Goal: Task Accomplishment & Management: Use online tool/utility

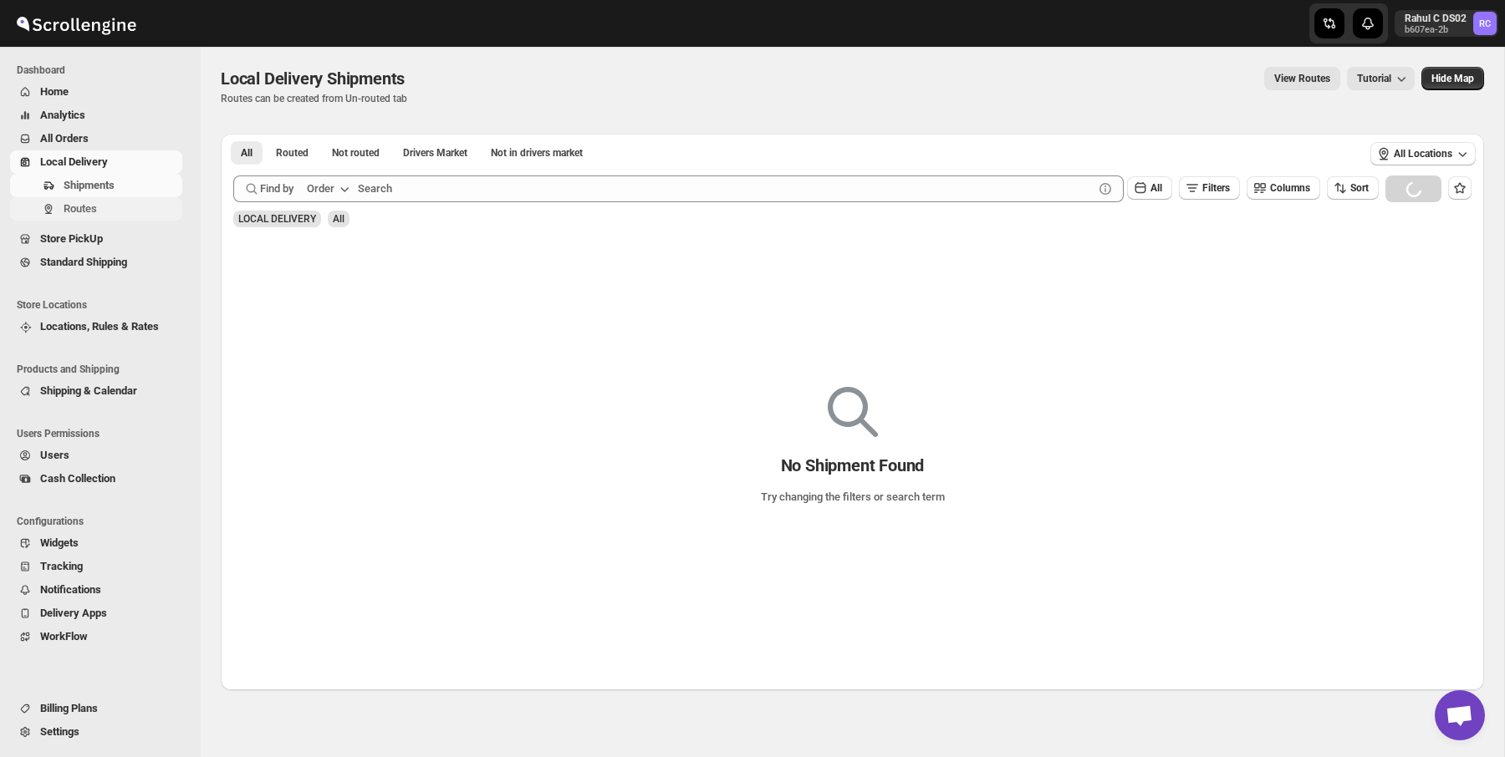
click at [69, 214] on span "Routes" at bounding box center [80, 208] width 33 height 13
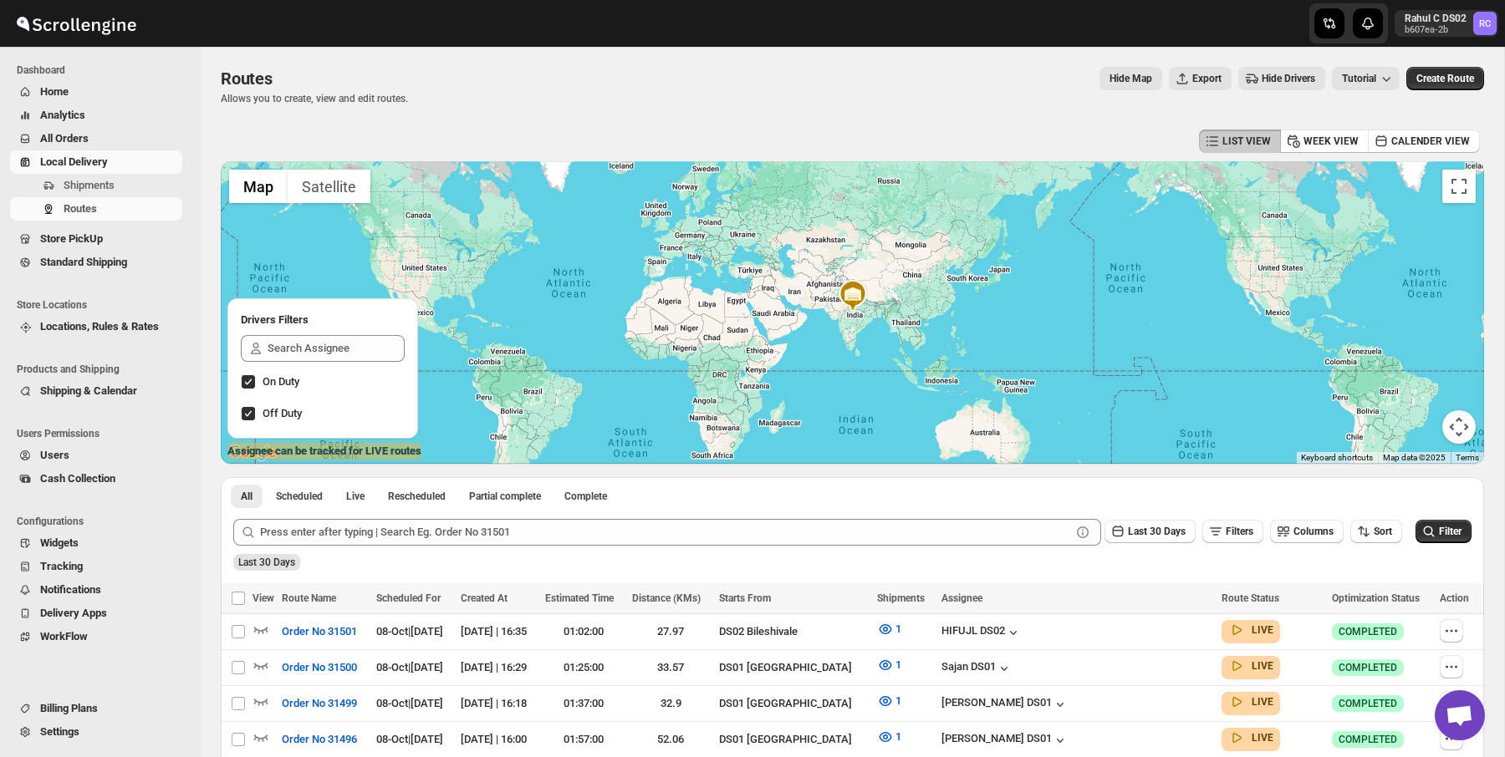
click at [916, 108] on div "Routes. This page is ready Routes Allows you to create, view and edit routes. H…" at bounding box center [852, 86] width 1263 height 79
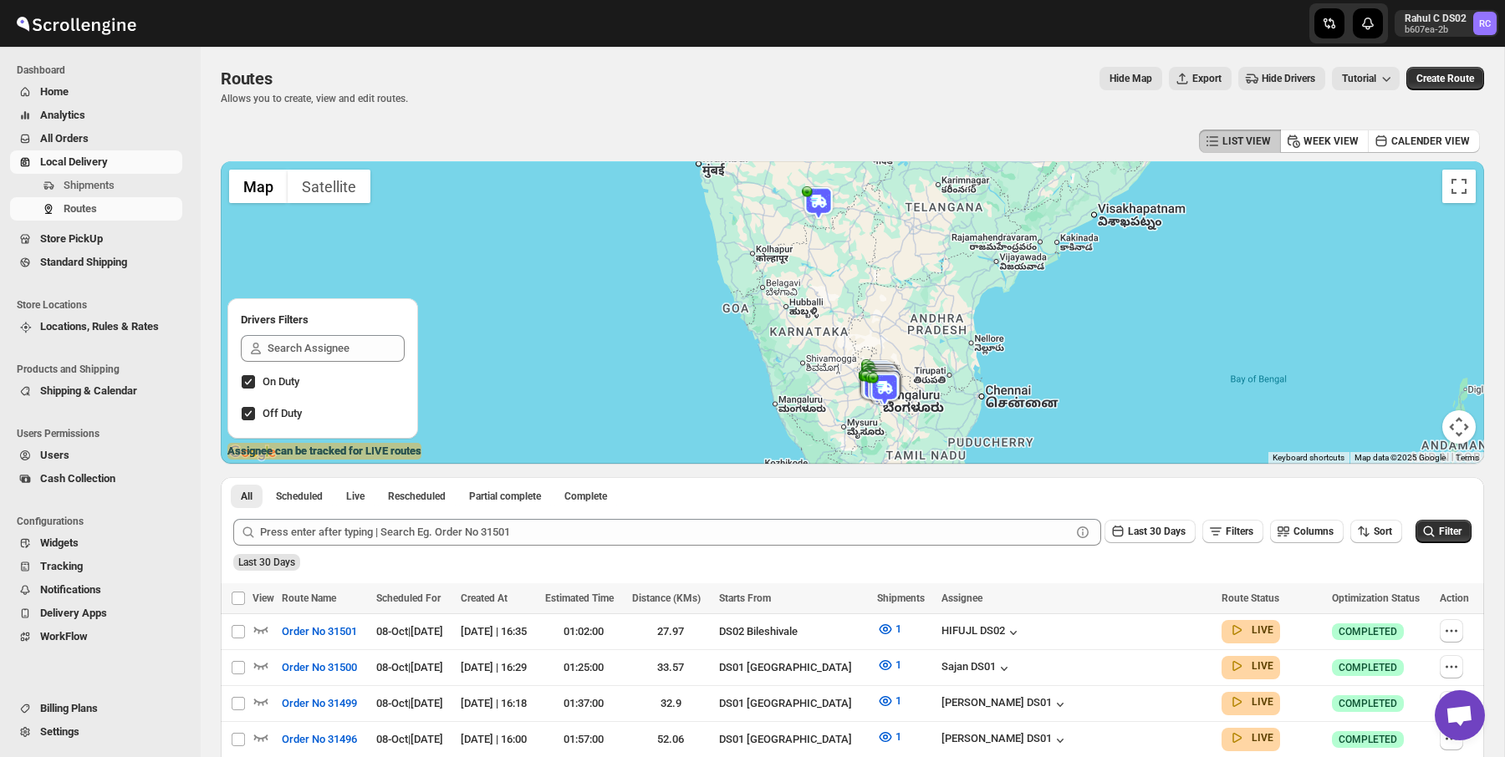
click at [823, 201] on img at bounding box center [818, 202] width 33 height 33
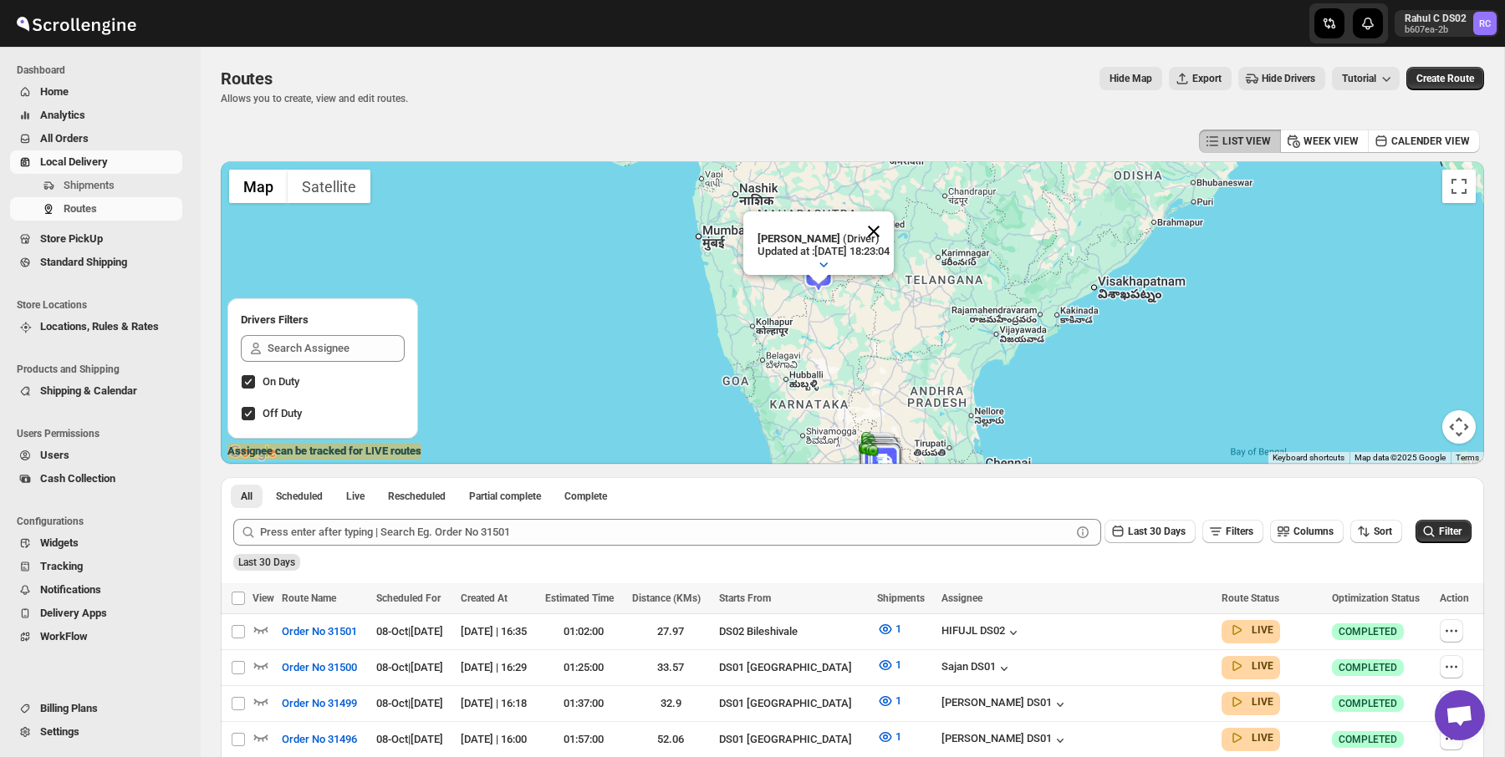
click at [890, 237] on button "Close" at bounding box center [874, 232] width 40 height 40
click at [920, 139] on div "LIST VIEW WEEK VIEW CALENDER VIEW" at bounding box center [852, 141] width 1263 height 32
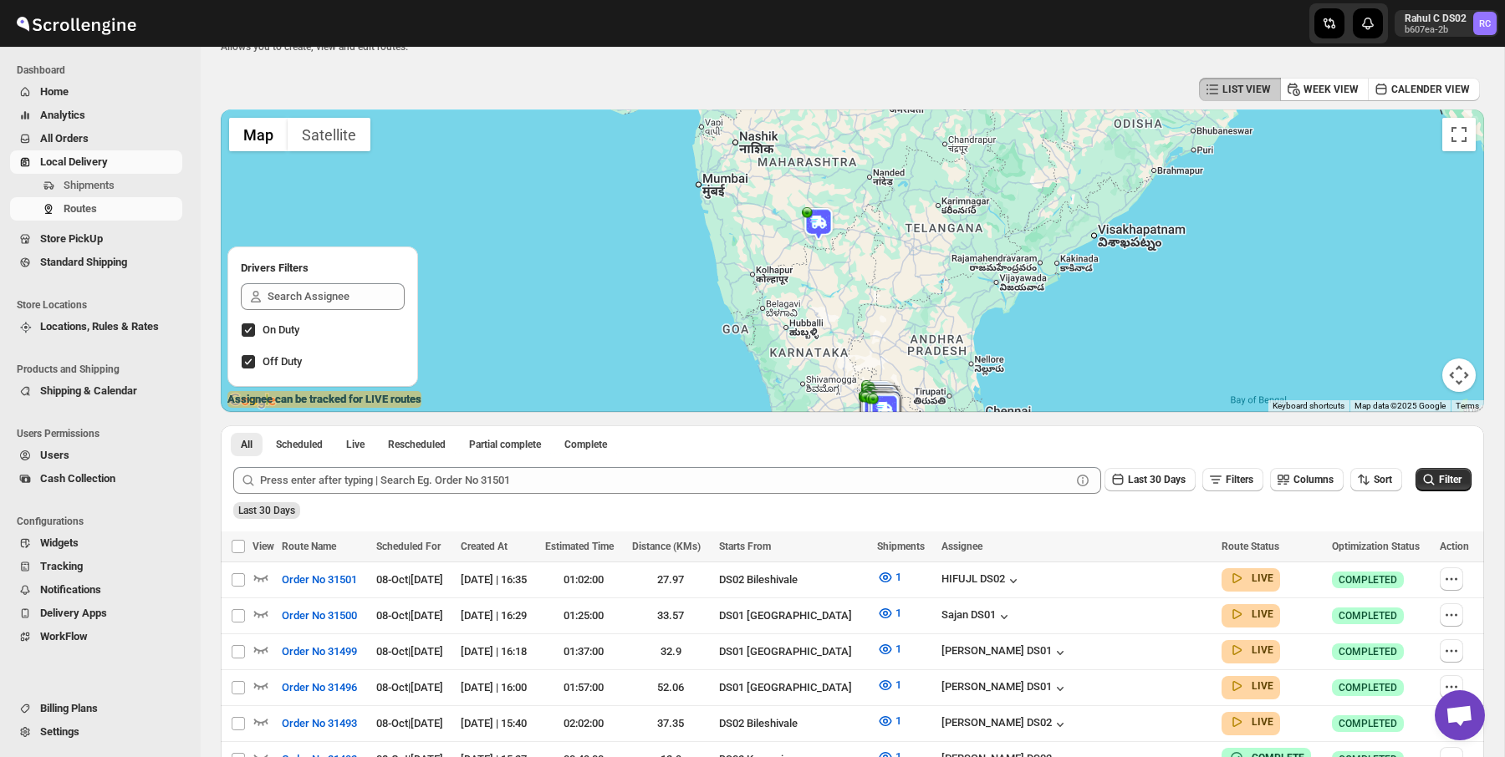
scroll to position [63, 0]
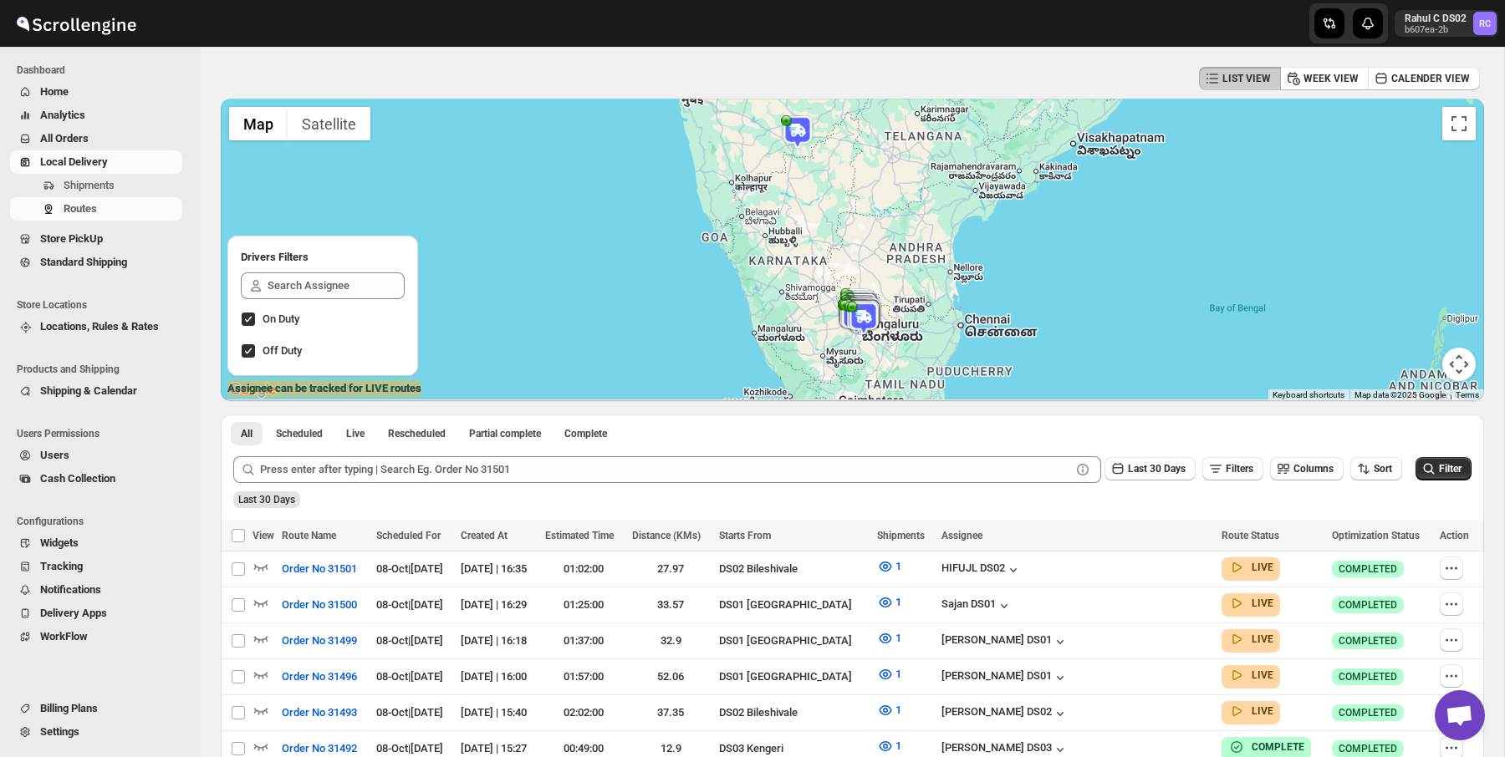
drag, startPoint x: 936, startPoint y: 274, endPoint x: 910, endPoint y: 176, distance: 101.2
click at [910, 176] on div at bounding box center [852, 250] width 1263 height 303
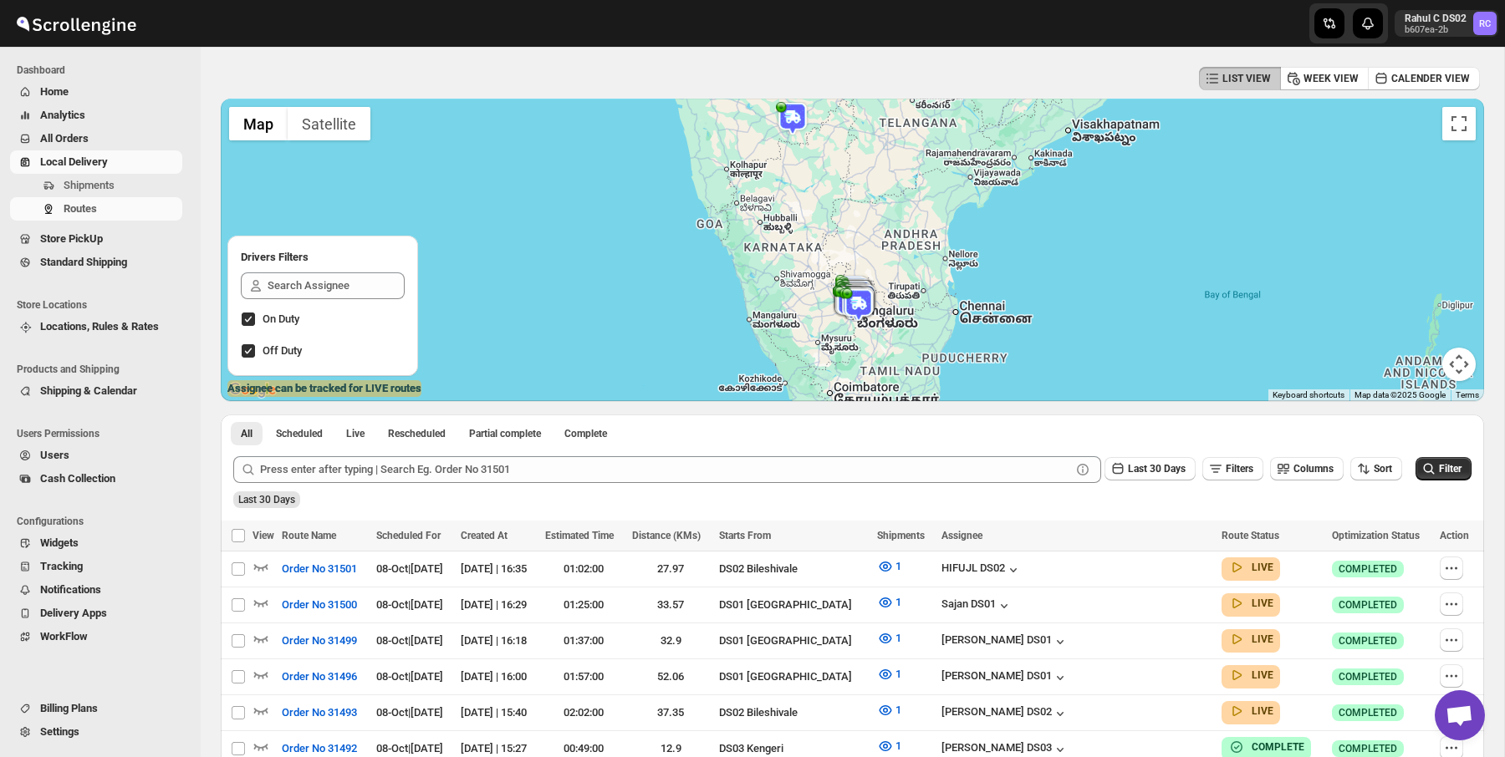
click at [863, 295] on img at bounding box center [858, 304] width 33 height 33
click at [1027, 88] on div "LIST VIEW WEEK VIEW CALENDER VIEW" at bounding box center [852, 79] width 1263 height 32
click at [932, 261] on button "Close" at bounding box center [922, 261] width 40 height 40
click at [1040, 74] on div "LIST VIEW WEEK VIEW CALENDER VIEW" at bounding box center [852, 79] width 1263 height 32
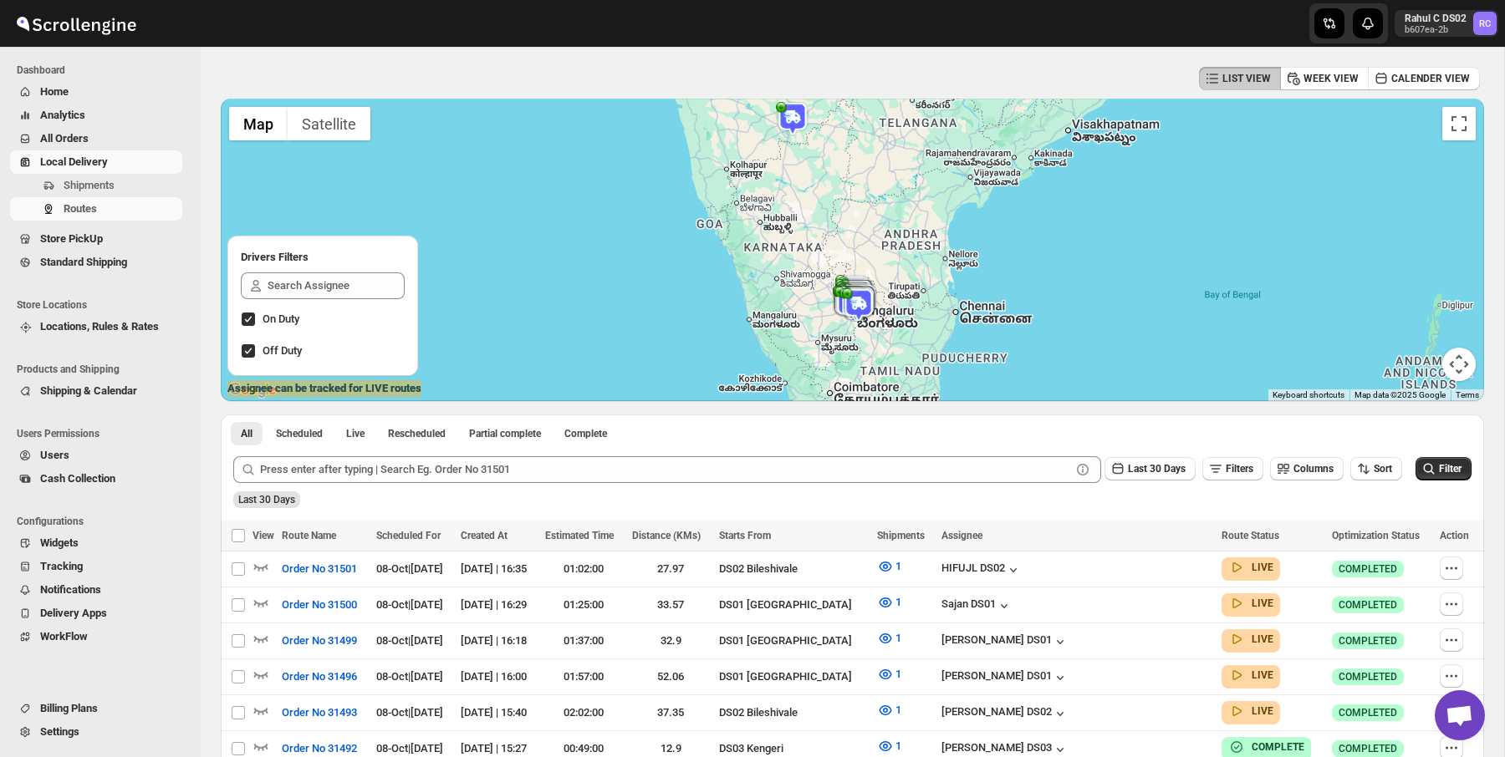
click at [856, 312] on img at bounding box center [858, 304] width 33 height 33
click at [936, 263] on button "Close" at bounding box center [922, 261] width 40 height 40
click at [912, 84] on div "LIST VIEW WEEK VIEW CALENDER VIEW" at bounding box center [852, 79] width 1263 height 32
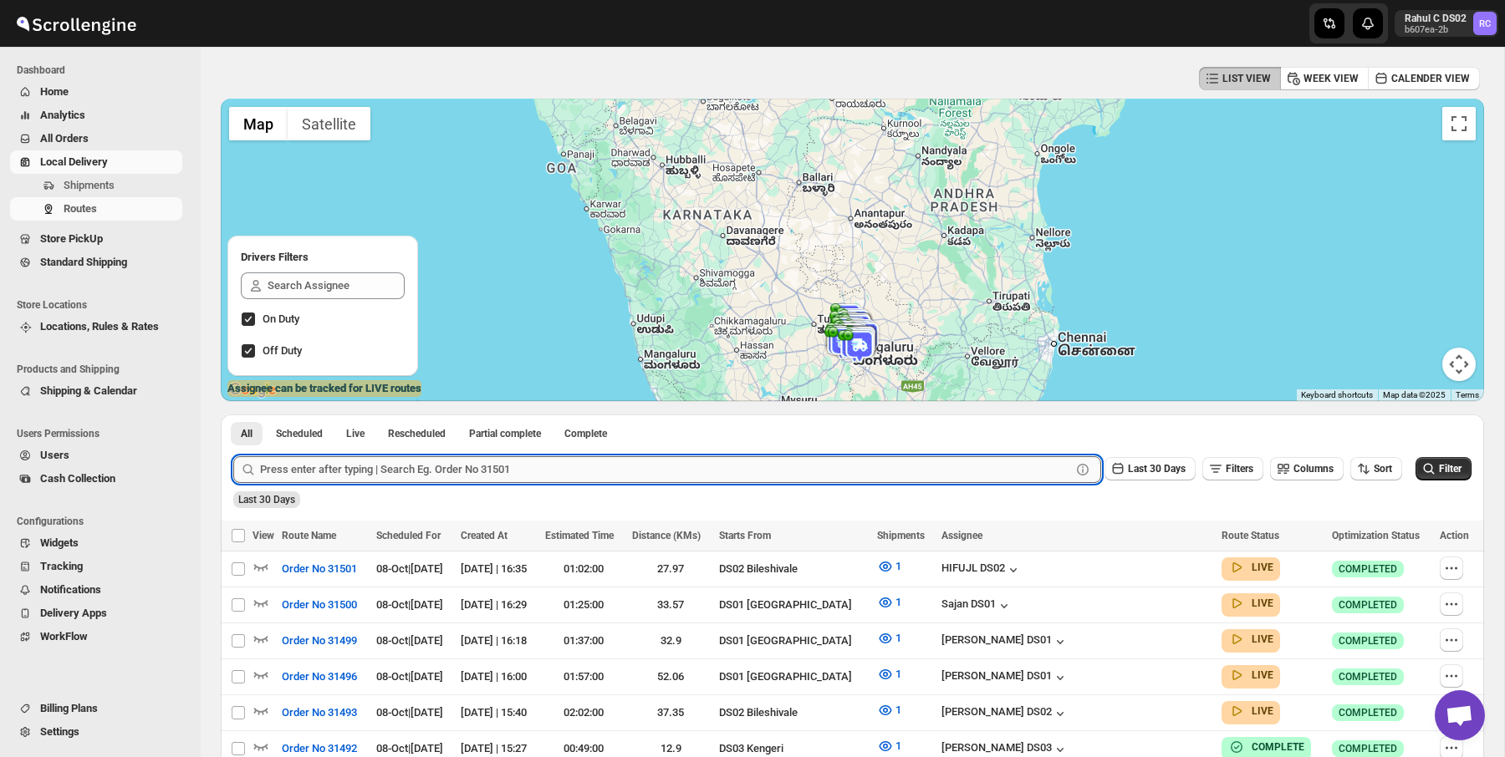
click at [728, 458] on input "text" at bounding box center [665, 470] width 811 height 27
click at [800, 446] on div "Last 30 Days Filters Columns Sort Filter" at bounding box center [846, 463] width 1252 height 40
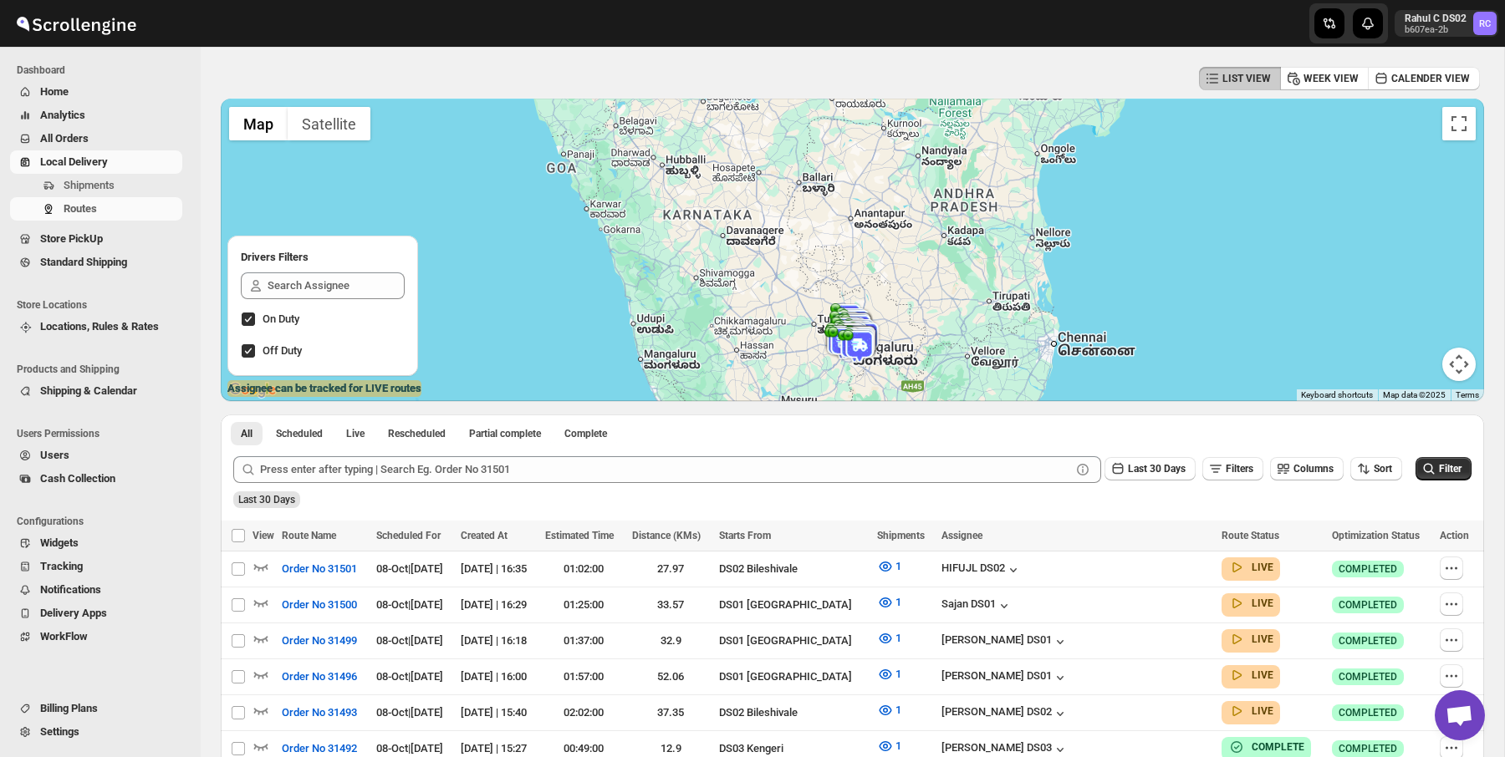
click at [800, 446] on div "Last 30 Days Filters Columns Sort Filter" at bounding box center [846, 463] width 1252 height 40
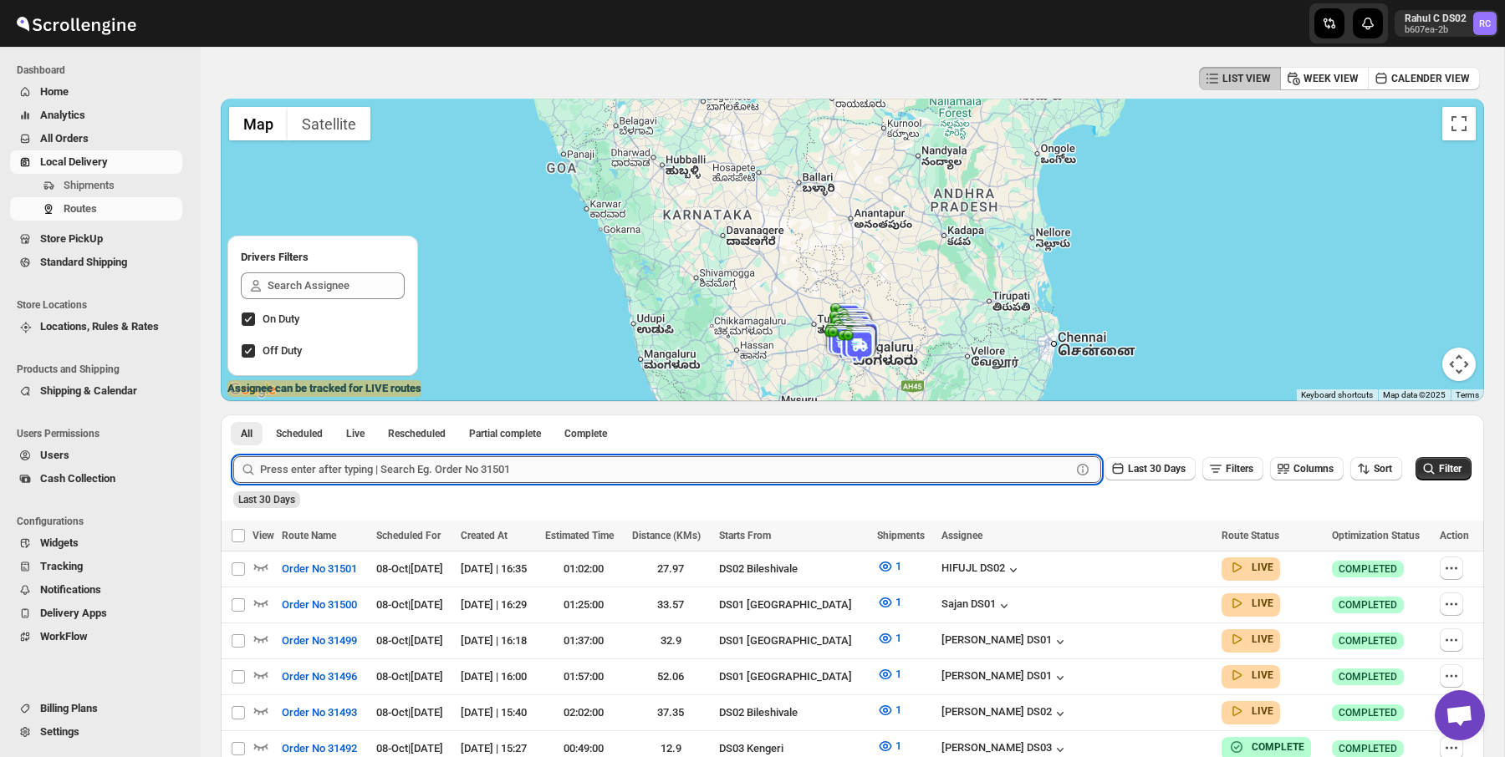
click at [853, 468] on input "text" at bounding box center [665, 470] width 811 height 27
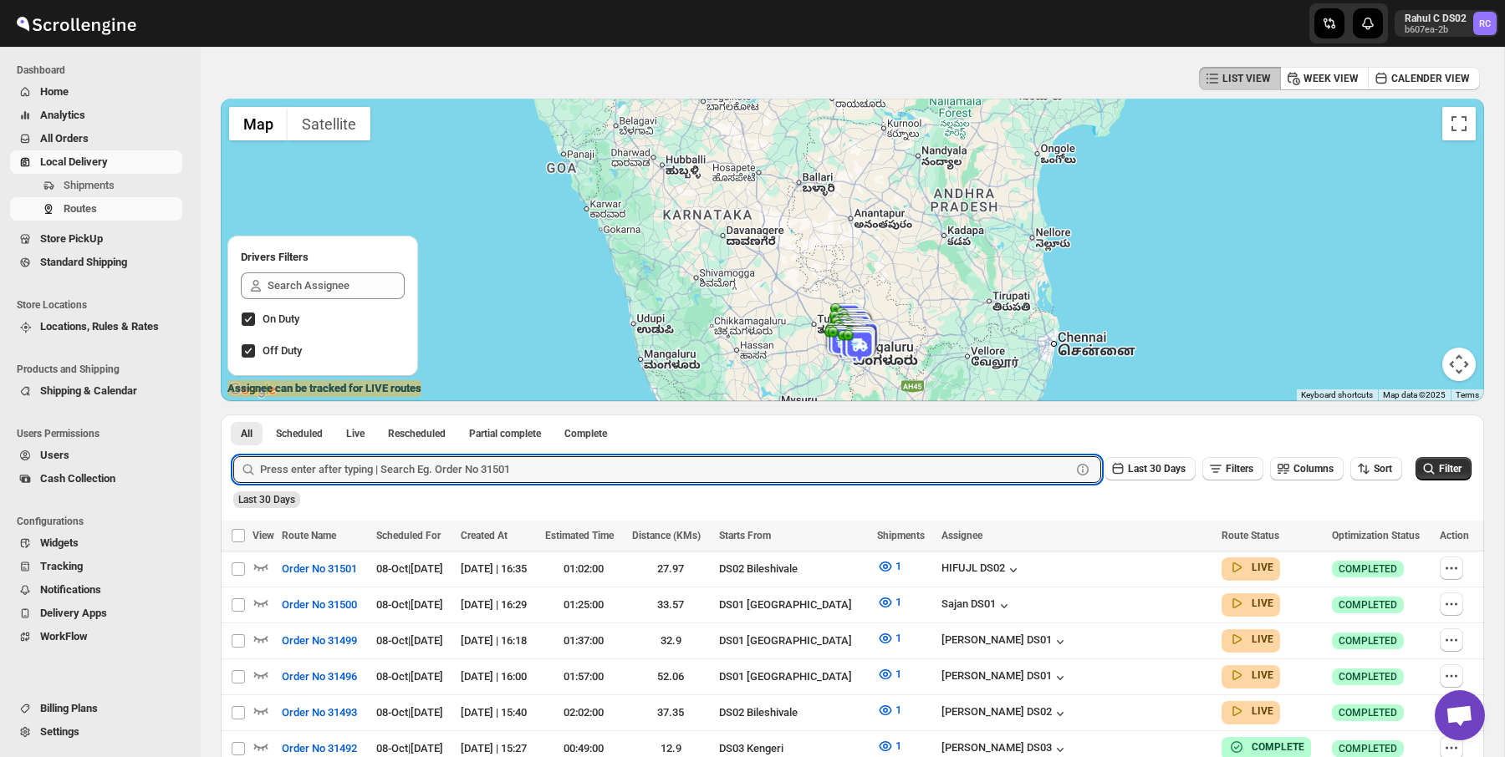
click at [878, 430] on div "All Scheduled Live Rescheduled Partial complete Complete More views All Schedul…" at bounding box center [852, 429] width 1263 height 29
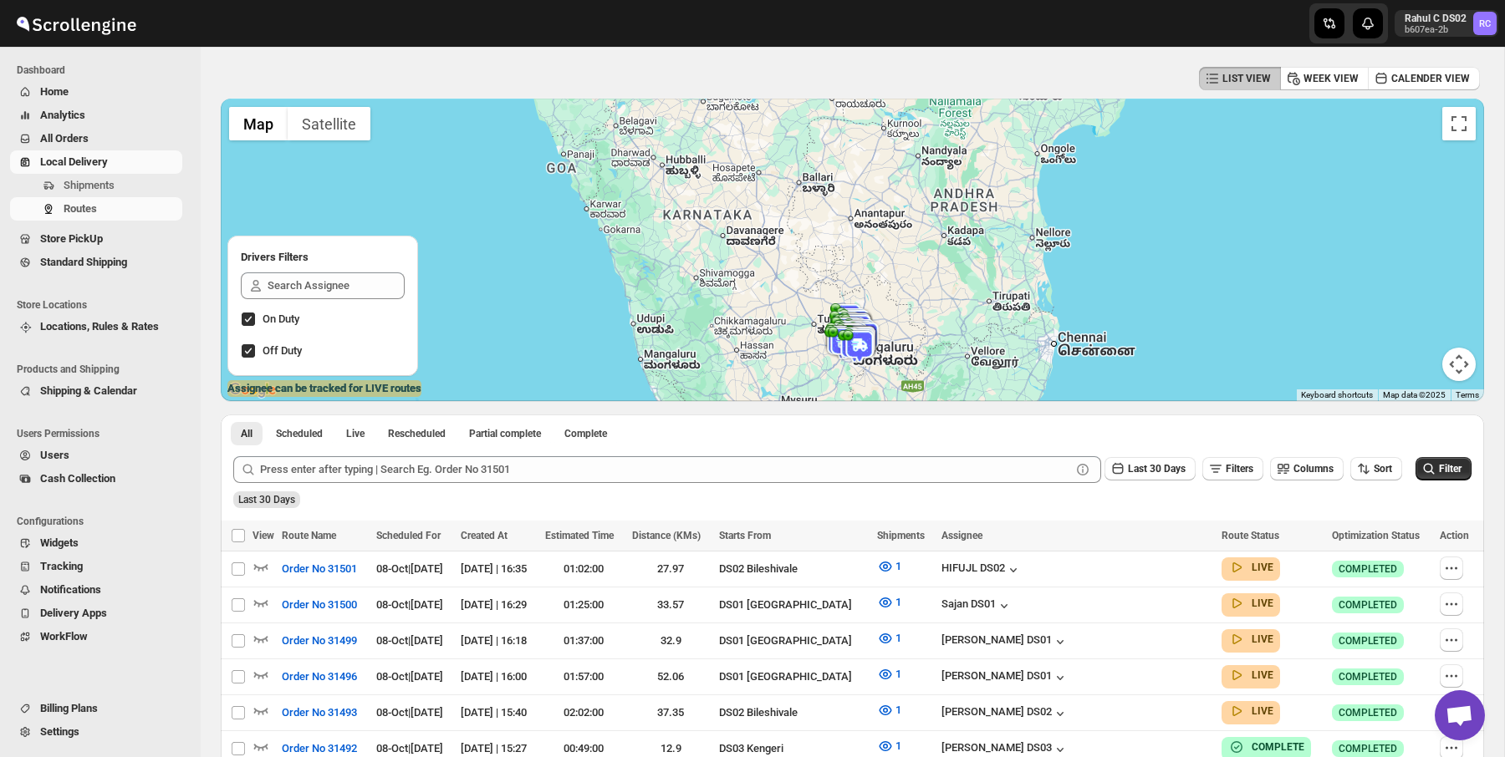
click at [878, 430] on div "All Scheduled Live Rescheduled Partial complete Complete More views All Schedul…" at bounding box center [852, 429] width 1263 height 29
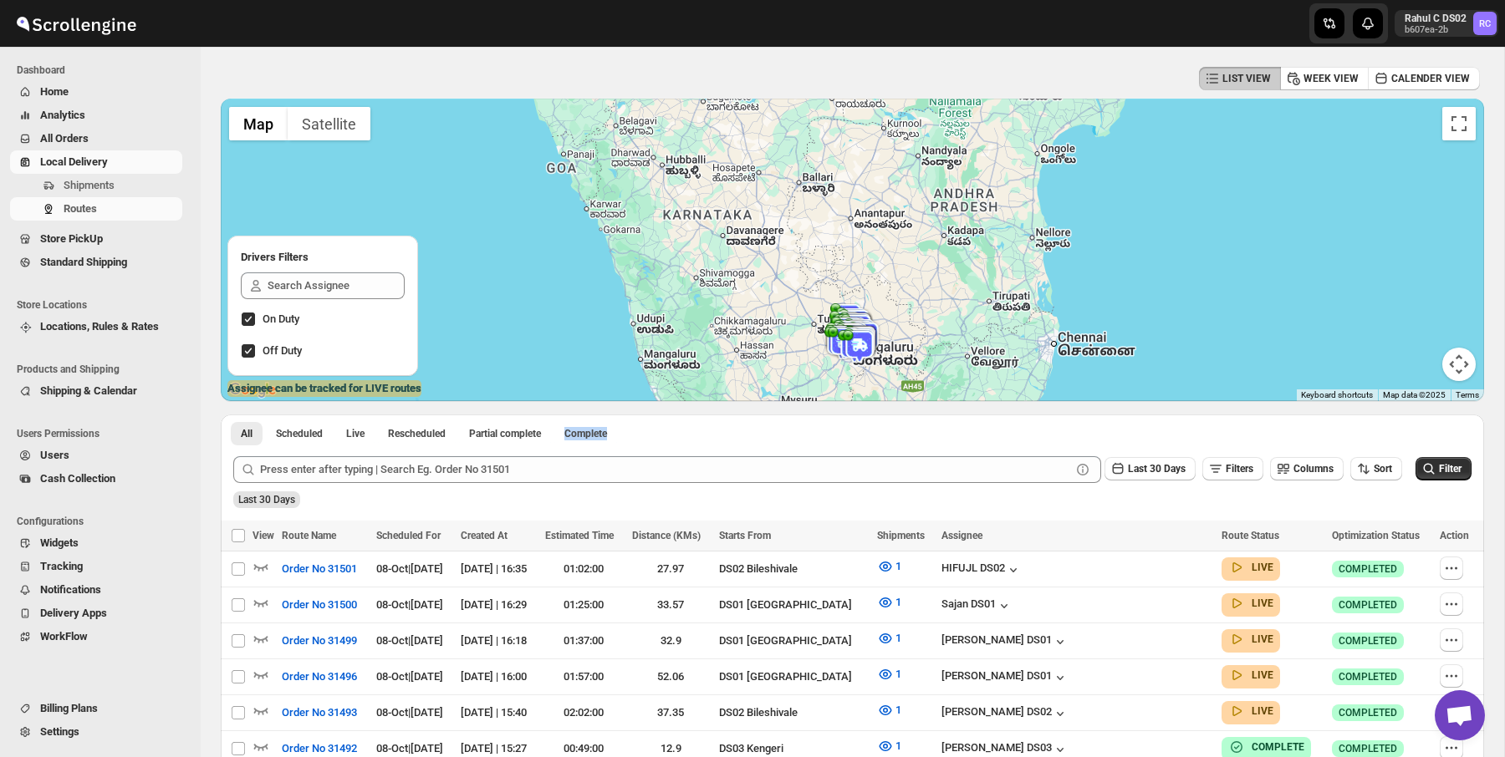
click at [878, 430] on div "All Scheduled Live Rescheduled Partial complete Complete More views All Schedul…" at bounding box center [852, 429] width 1263 height 29
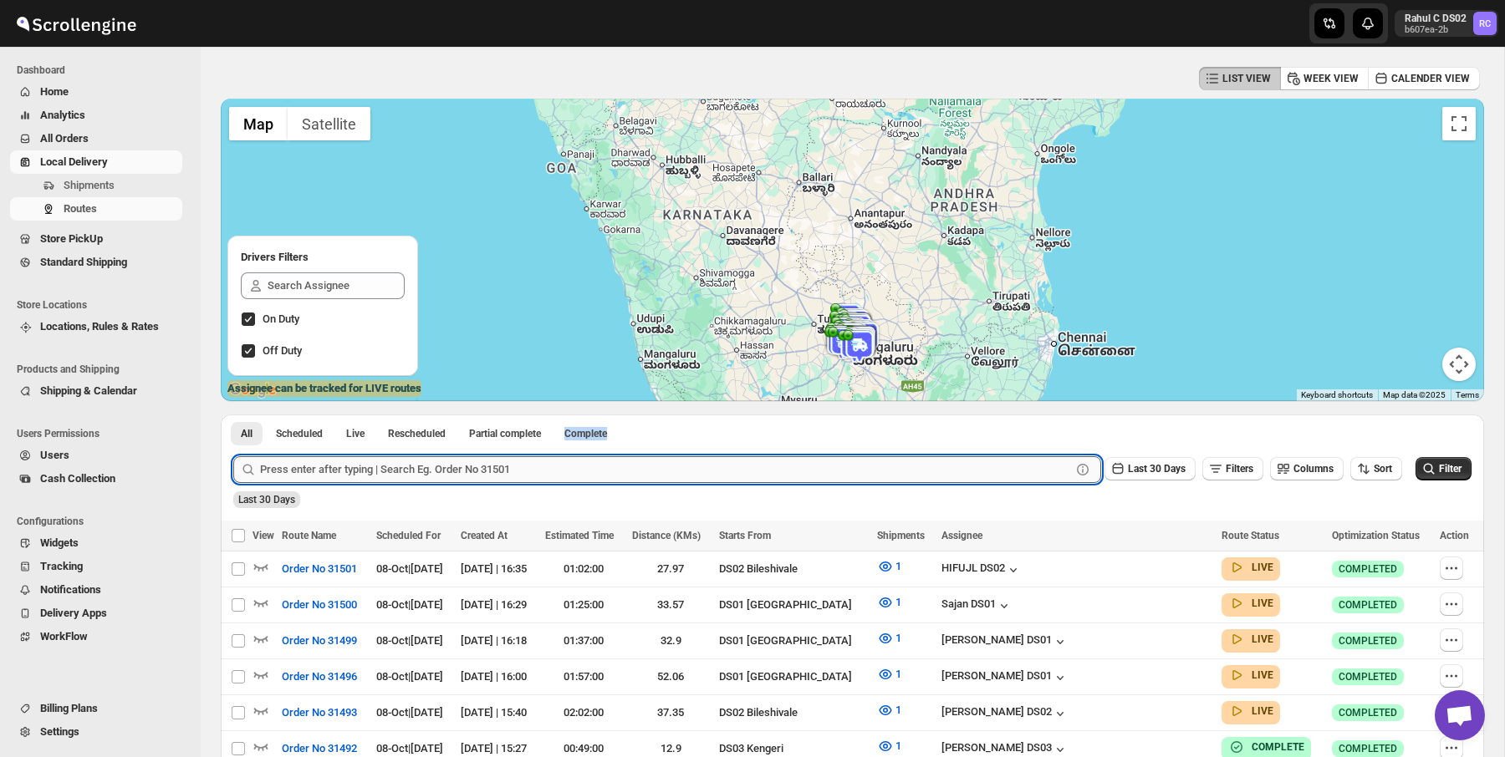
click at [882, 470] on input "text" at bounding box center [665, 470] width 811 height 27
click at [902, 436] on div "All Scheduled Live Rescheduled Partial complete Complete More views All Schedul…" at bounding box center [852, 429] width 1263 height 29
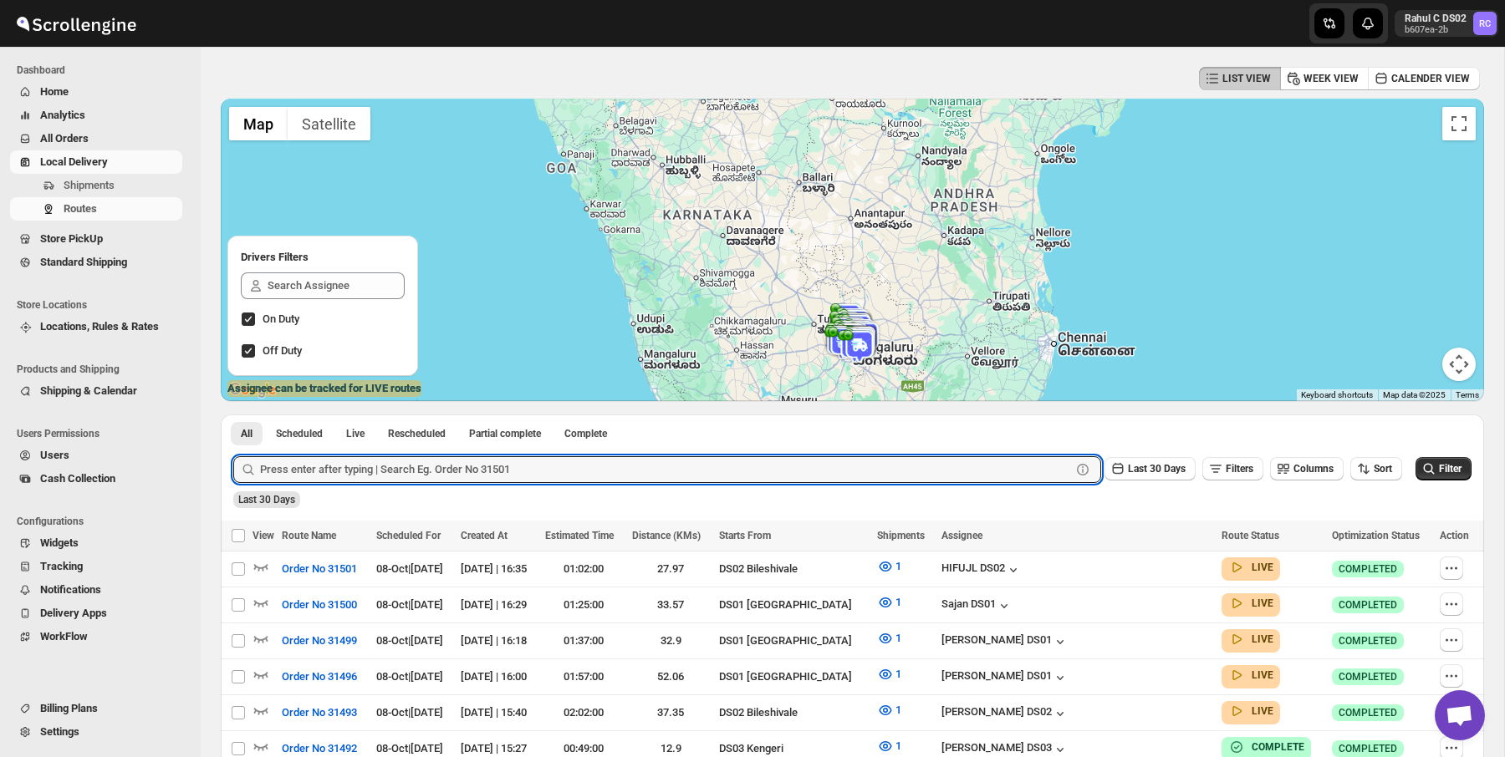
click at [902, 436] on div "All Scheduled Live Rescheduled Partial complete Complete More views All Schedul…" at bounding box center [852, 429] width 1263 height 29
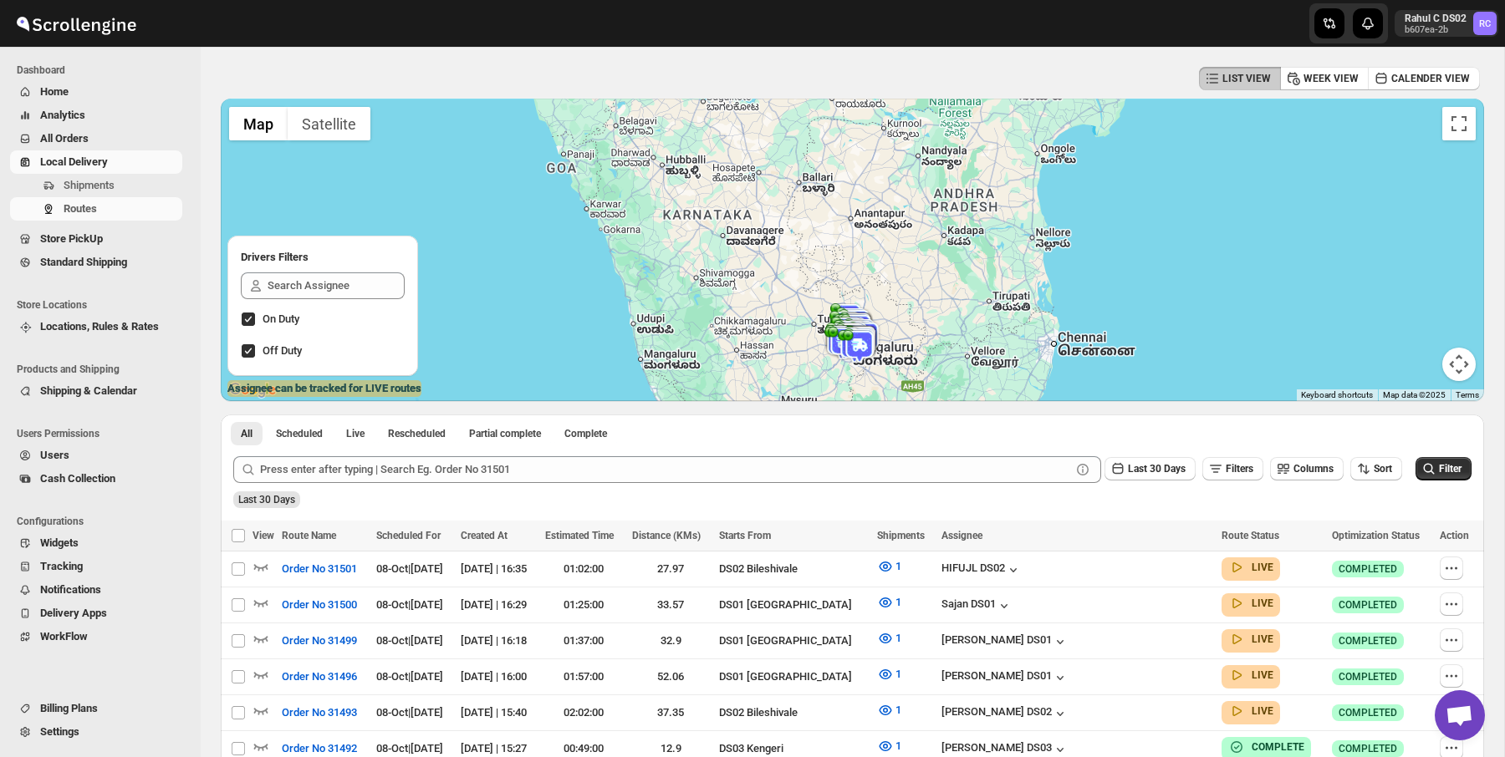
click at [902, 436] on div "All Scheduled Live Rescheduled Partial complete Complete More views All Schedul…" at bounding box center [852, 429] width 1263 height 29
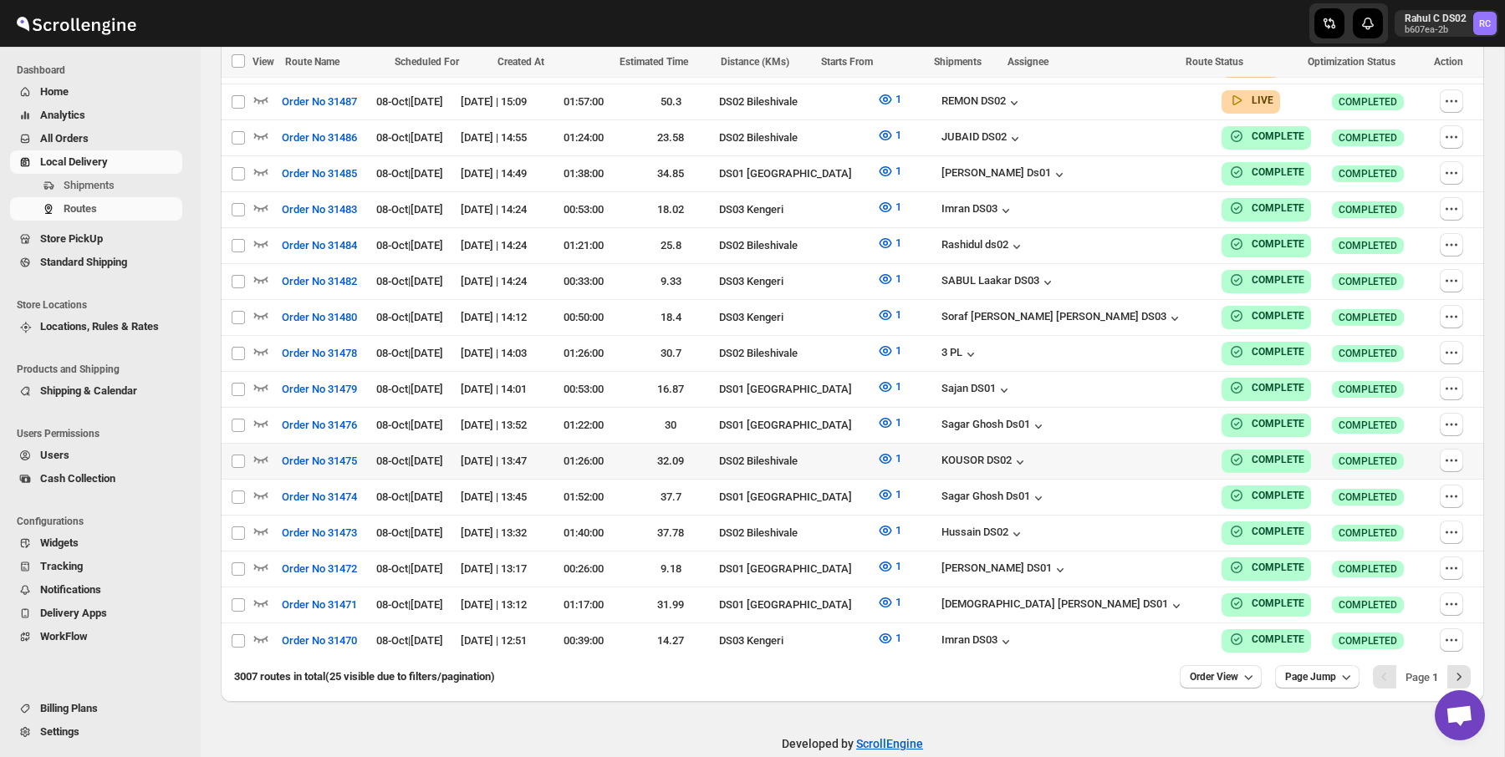
scroll to position [0, 0]
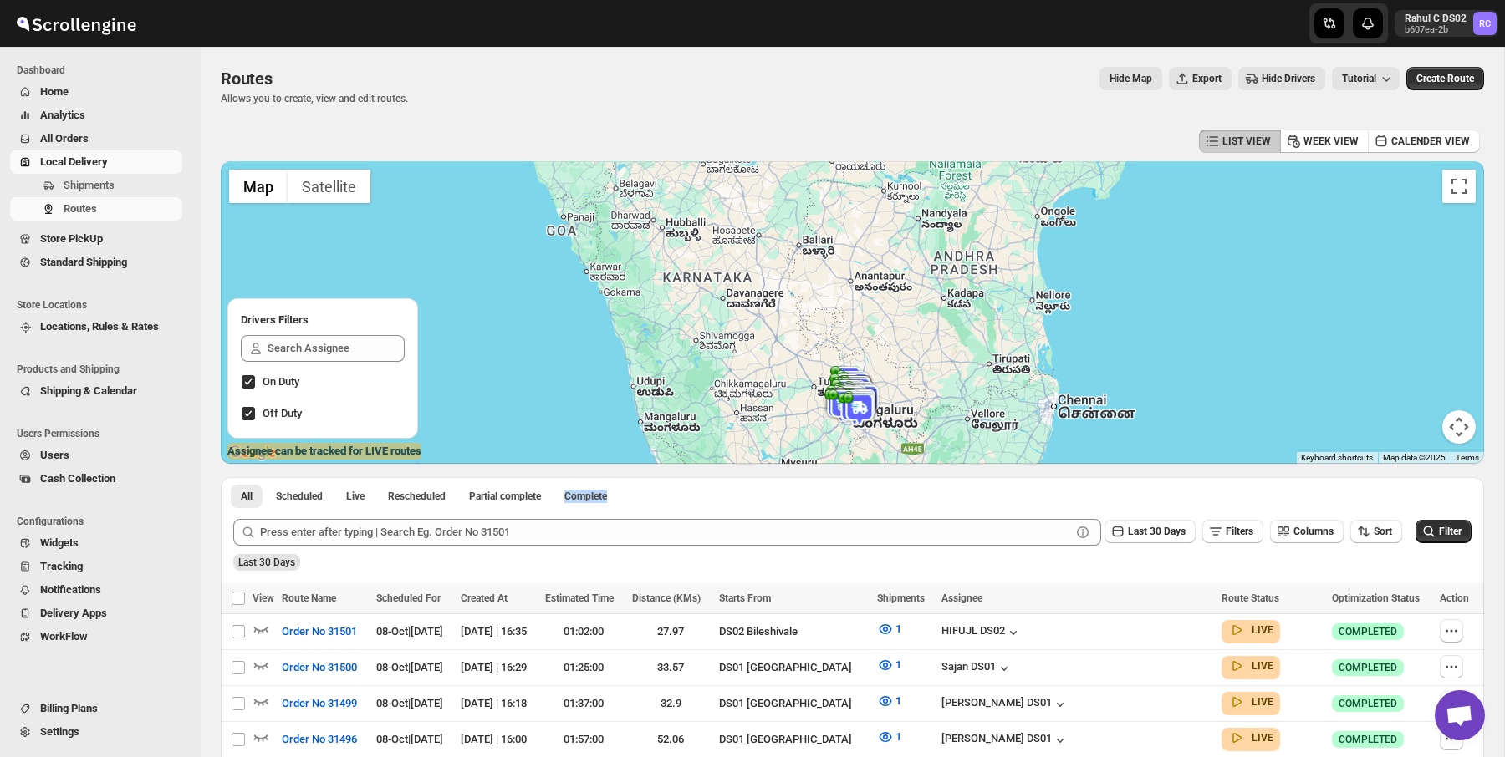
click at [789, 101] on div "Routes Allows you to create, view and edit routes. Hide Map Export Hide Drivers…" at bounding box center [852, 86] width 1263 height 38
click at [380, 75] on div "Routes" at bounding box center [314, 78] width 187 height 23
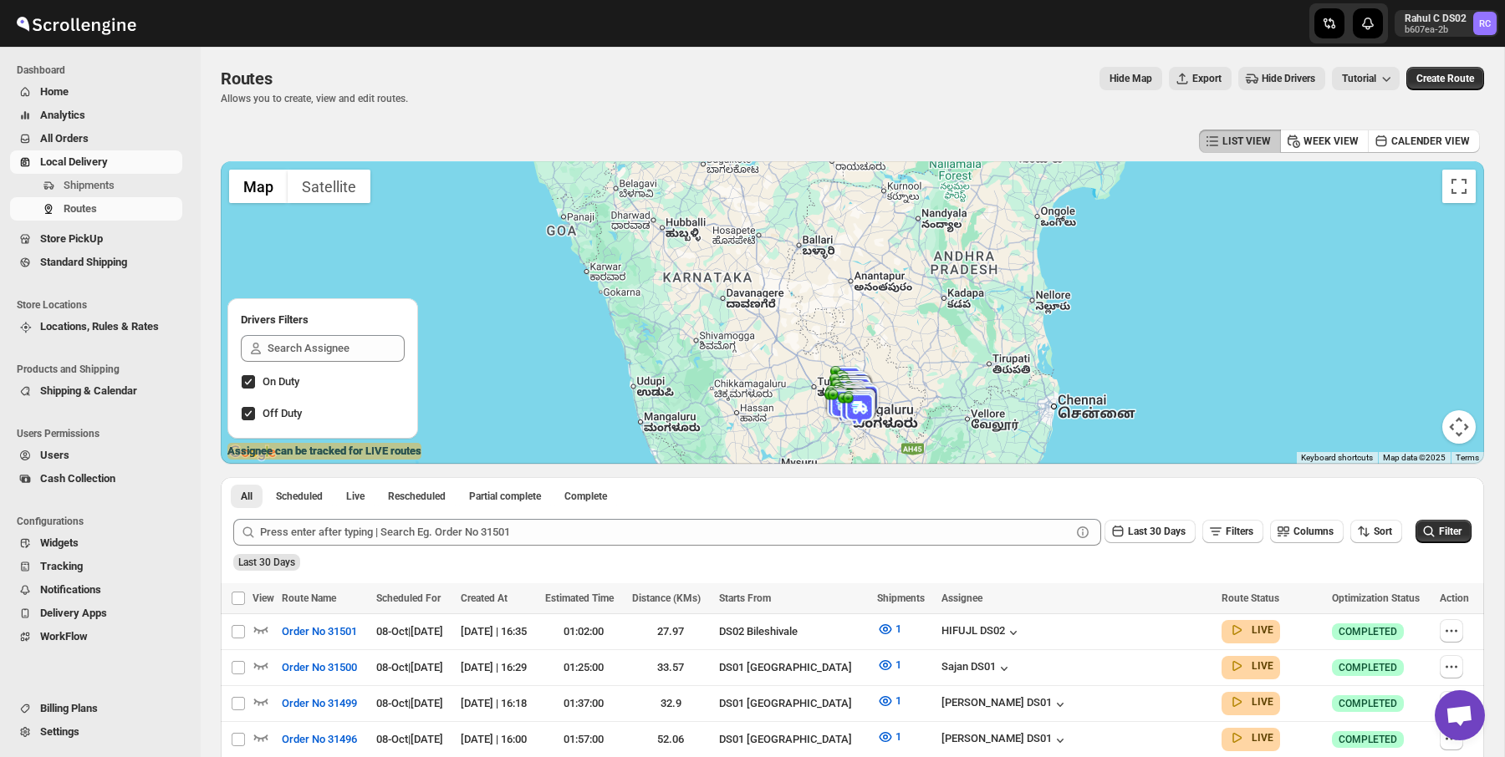
click at [380, 75] on div "Routes" at bounding box center [314, 78] width 187 height 23
click at [422, 117] on div "Routes. This page is ready Routes Allows you to create, view and edit routes. H…" at bounding box center [852, 86] width 1263 height 79
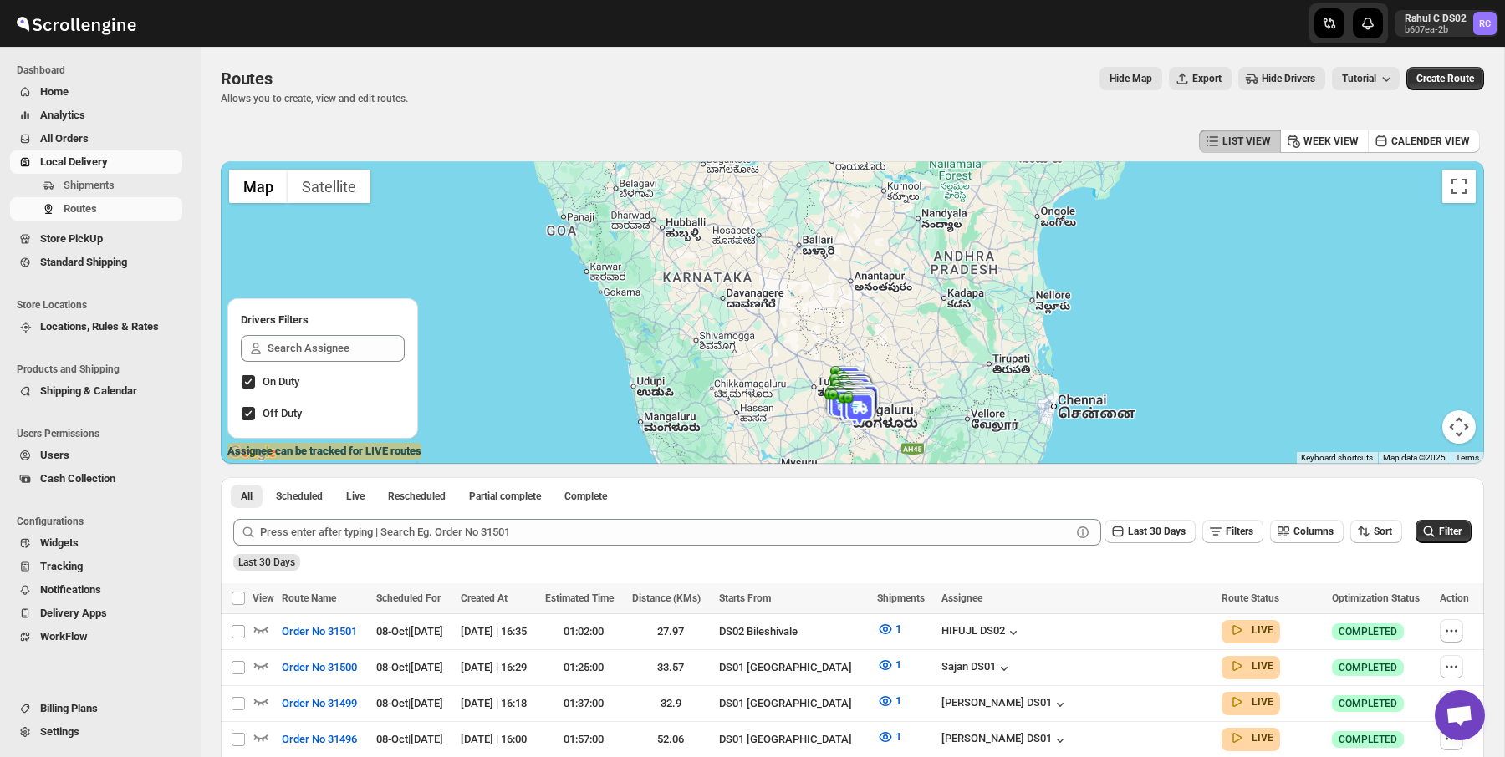
click at [422, 117] on div "Routes. This page is ready Routes Allows you to create, view and edit routes. H…" at bounding box center [852, 86] width 1263 height 79
click at [424, 105] on div "Routes. This page is ready Routes Allows you to create, view and edit routes. H…" at bounding box center [852, 86] width 1263 height 79
click at [277, 63] on div "Routes. This page is ready Routes Allows you to create, view and edit routes. H…" at bounding box center [852, 86] width 1263 height 79
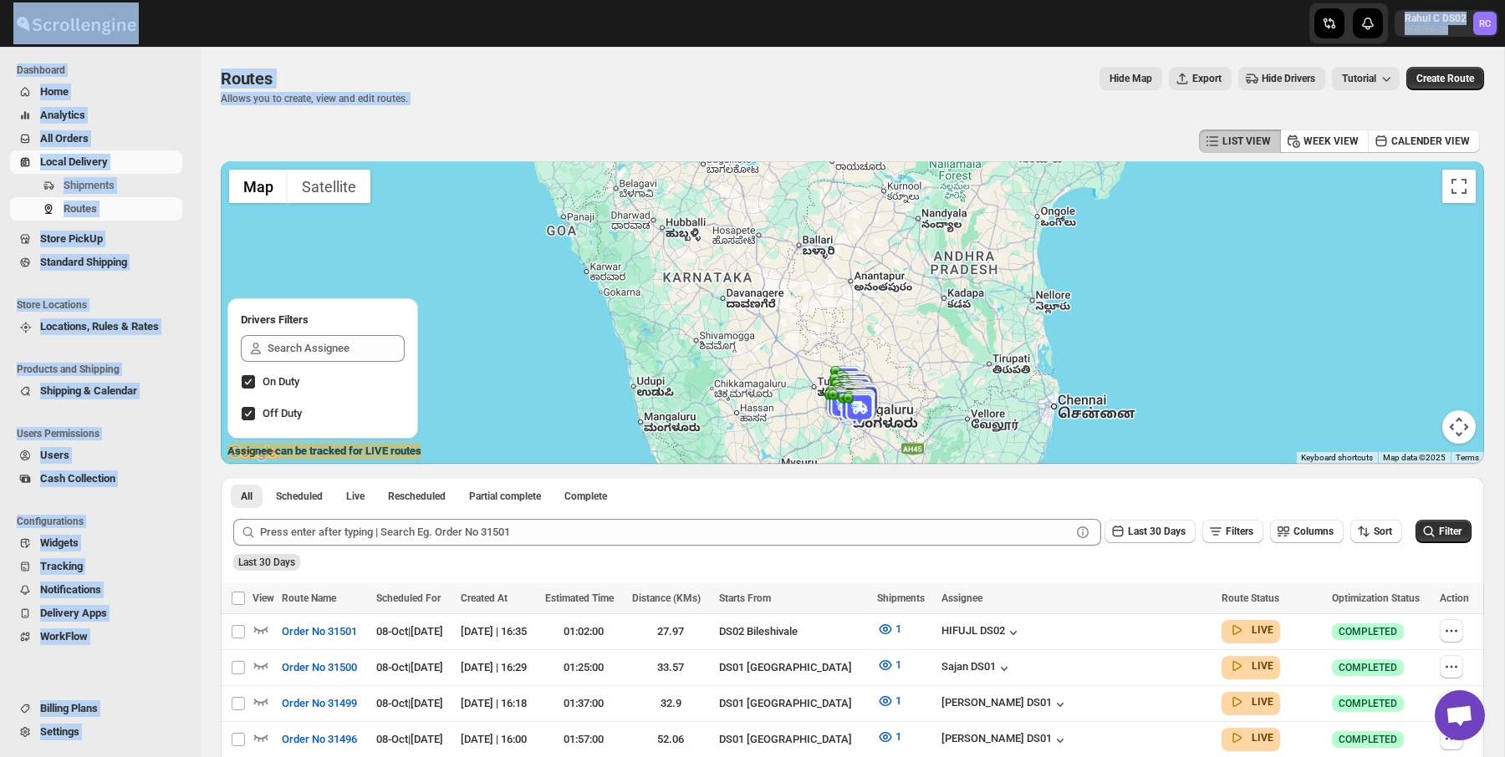
drag, startPoint x: 191, startPoint y: 23, endPoint x: 458, endPoint y: 116, distance: 283.5
click at [458, 116] on div "Routes. This page is ready Routes Allows you to create, view and edit routes. H…" at bounding box center [852, 86] width 1263 height 79
drag, startPoint x: 458, startPoint y: 116, endPoint x: 311, endPoint y: 15, distance: 178.6
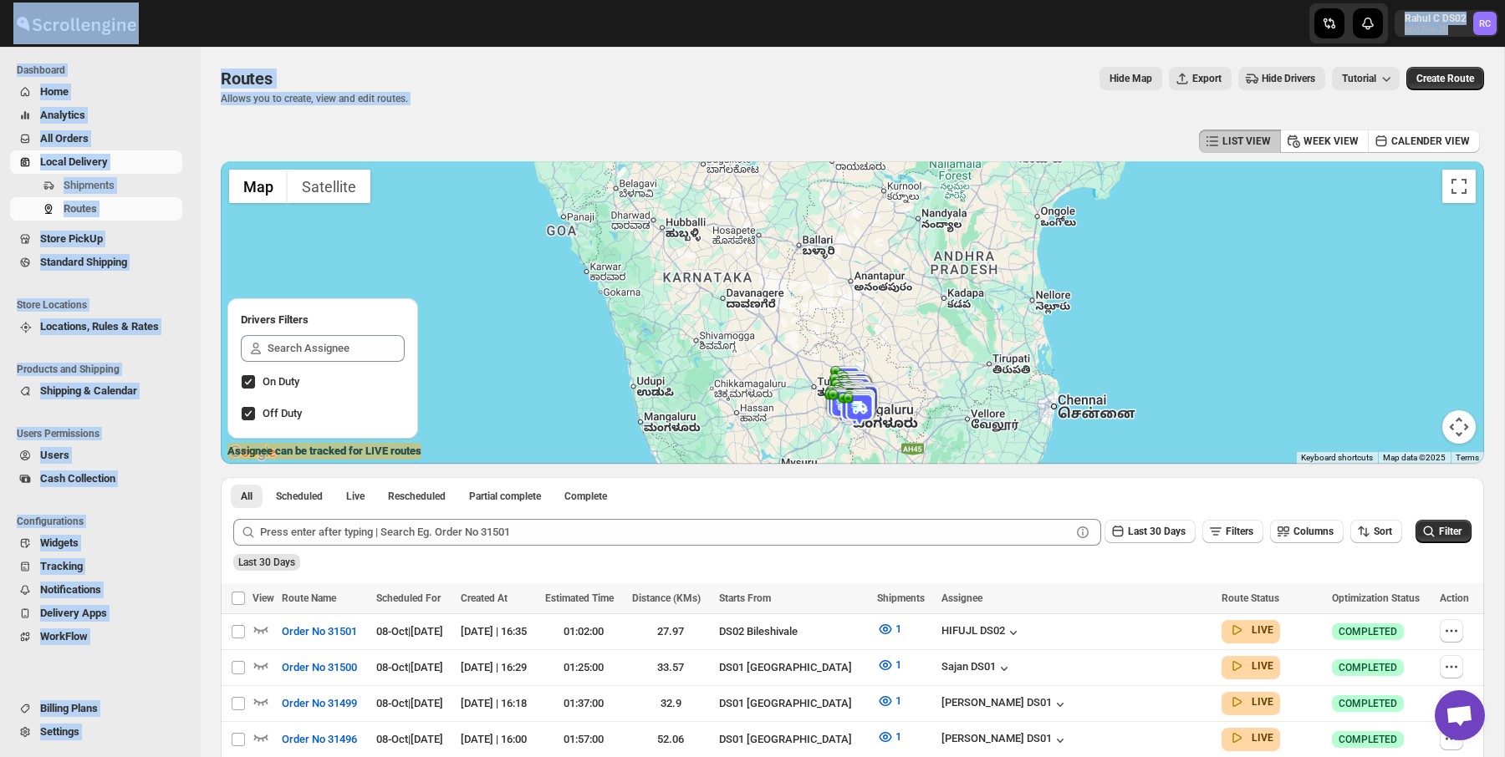
click at [311, 15] on div at bounding box center [276, 24] width 552 height 42
drag, startPoint x: 311, startPoint y: 15, endPoint x: 494, endPoint y: 117, distance: 209.6
click at [494, 117] on div "Routes. This page is ready Routes Allows you to create, view and edit routes. H…" at bounding box center [852, 86] width 1263 height 79
drag, startPoint x: 494, startPoint y: 117, endPoint x: 277, endPoint y: 18, distance: 238.7
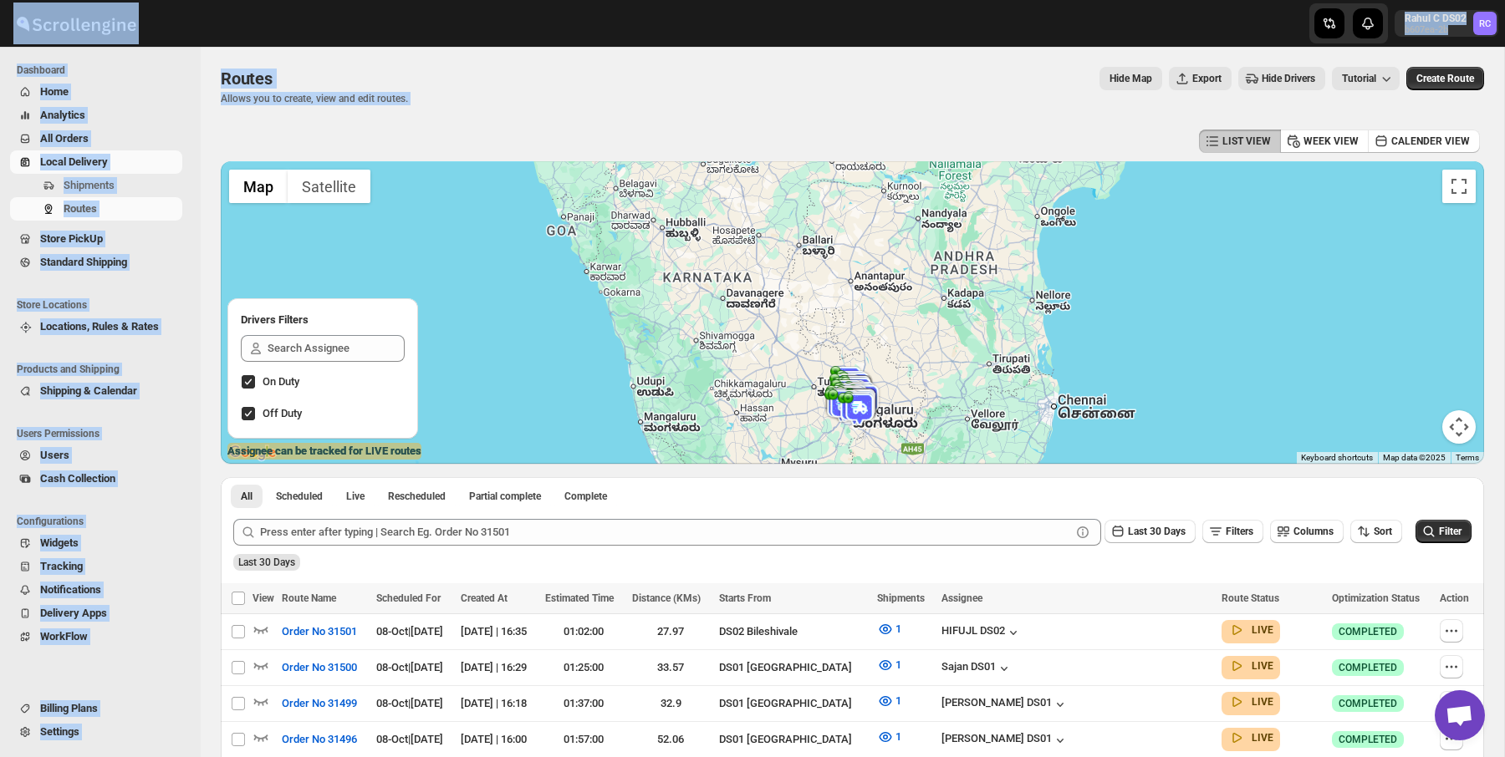
click at [445, 156] on div "LIST VIEW WEEK VIEW CALENDER VIEW" at bounding box center [852, 141] width 1263 height 32
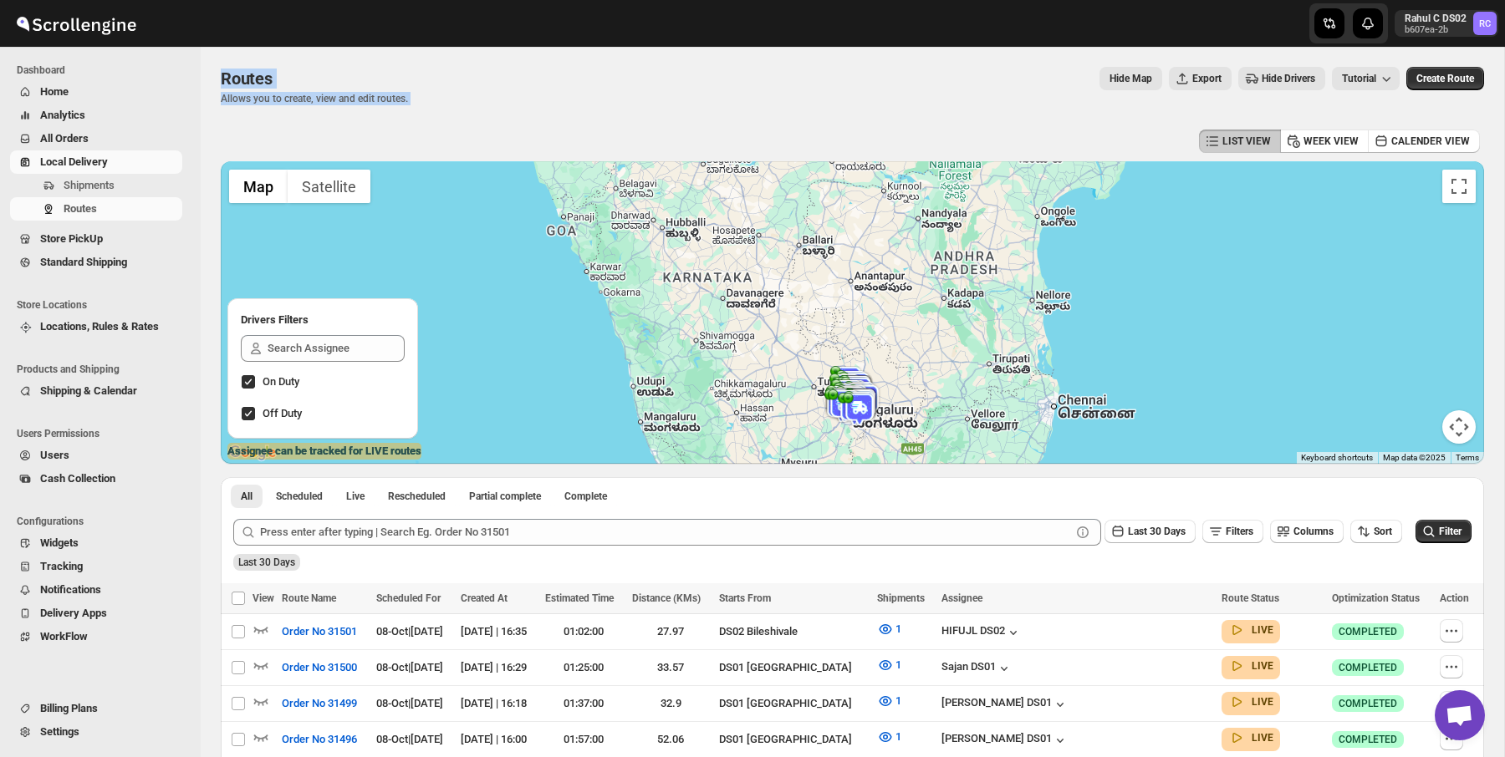
drag, startPoint x: 499, startPoint y: 150, endPoint x: 191, endPoint y: -89, distance: 389.8
click at [191, 0] on html "Skip to content Rahul C DS02 b607ea-2b RC Dashboard Home Analytics All Orders L…" at bounding box center [752, 378] width 1505 height 757
click at [426, 122] on div "Routes. This page is ready Routes Allows you to create, view and edit routes. H…" at bounding box center [852, 86] width 1263 height 79
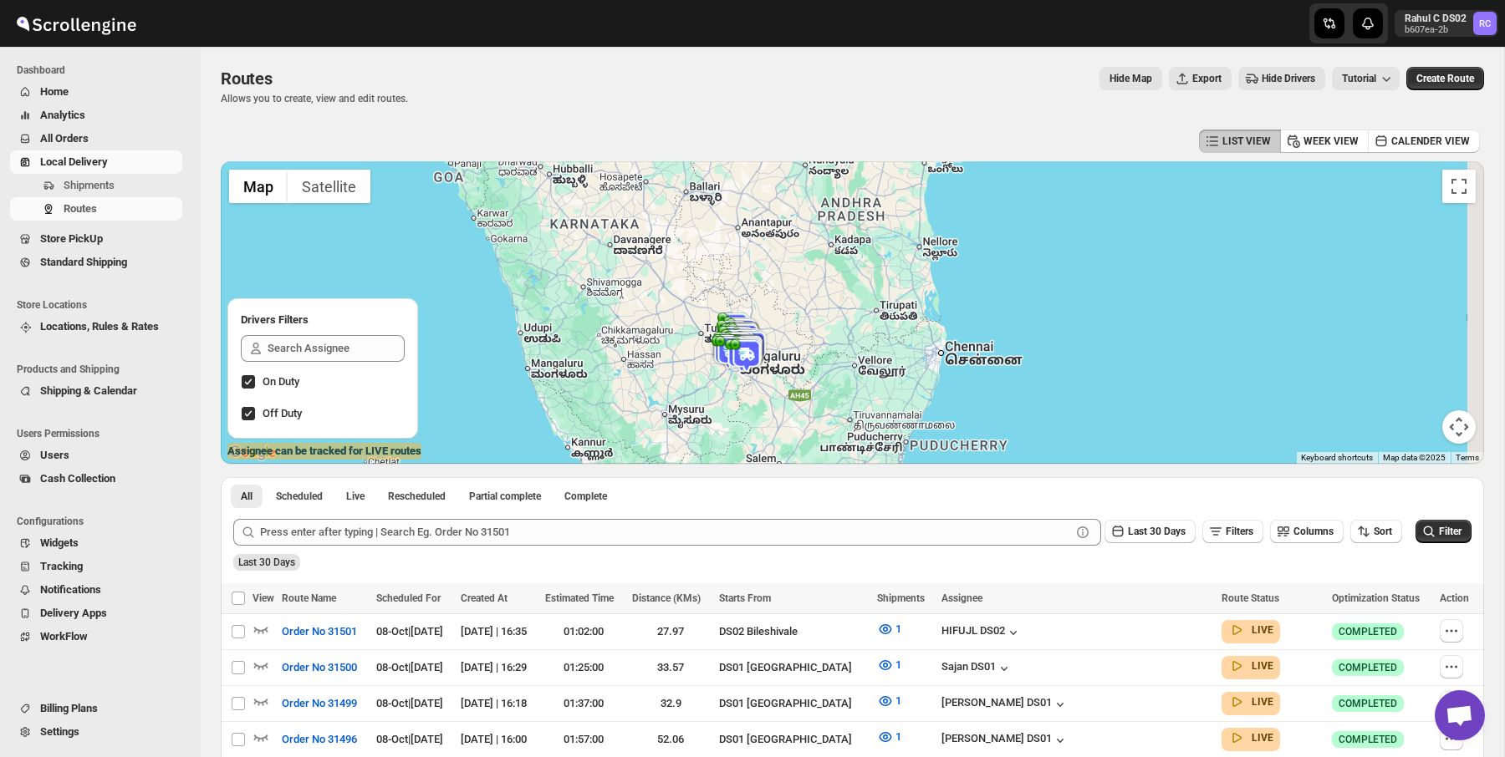
drag, startPoint x: 623, startPoint y: 183, endPoint x: 447, endPoint y: 95, distance: 196.3
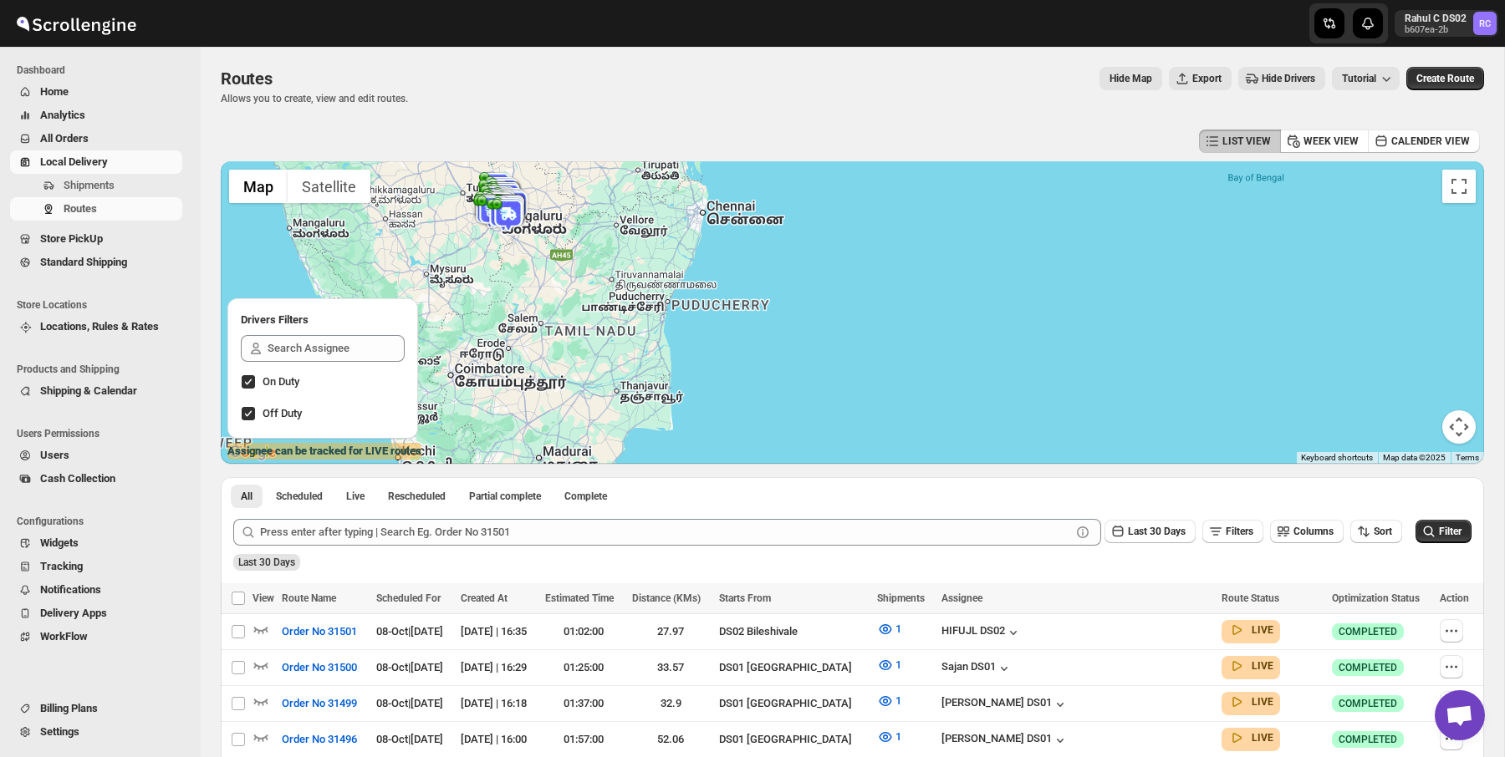
drag, startPoint x: 508, startPoint y: 282, endPoint x: 581, endPoint y: 333, distance: 88.8
click at [581, 333] on div at bounding box center [852, 312] width 1263 height 303
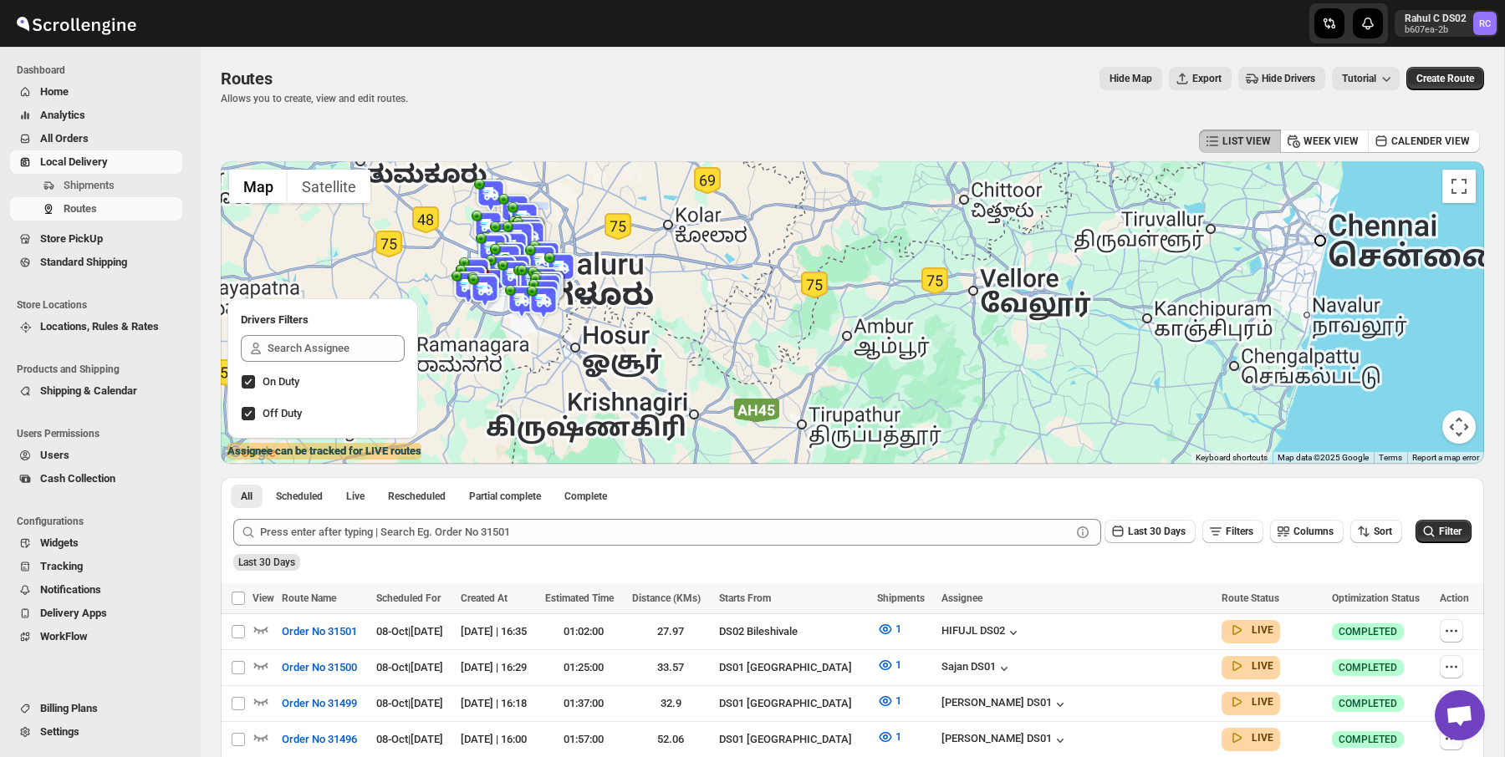
click at [523, 48] on div "Routes. This page is ready Routes Allows you to create, view and edit routes. H…" at bounding box center [852, 86] width 1263 height 79
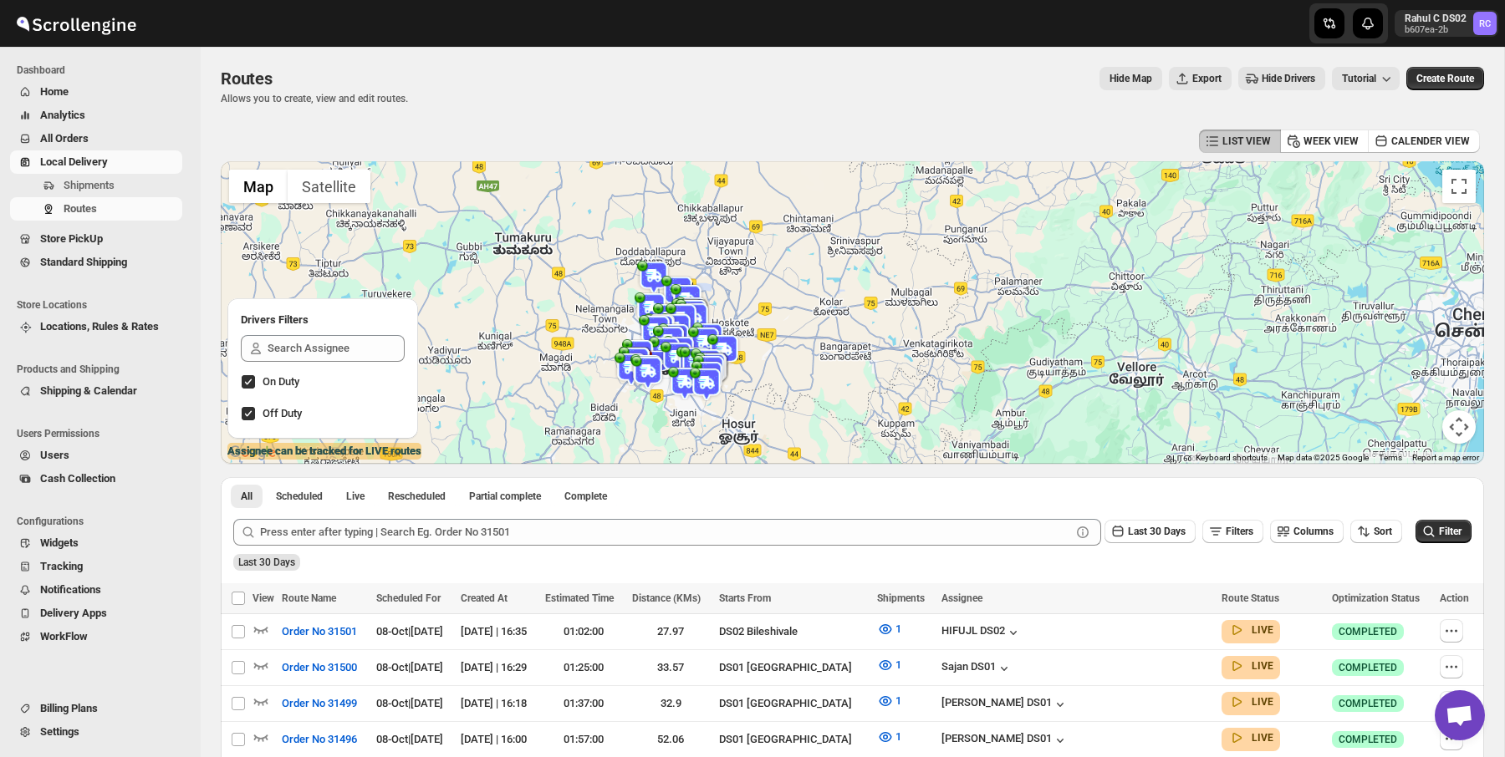
drag, startPoint x: 566, startPoint y: 288, endPoint x: 735, endPoint y: 370, distance: 187.7
click at [735, 370] on div at bounding box center [852, 312] width 1263 height 303
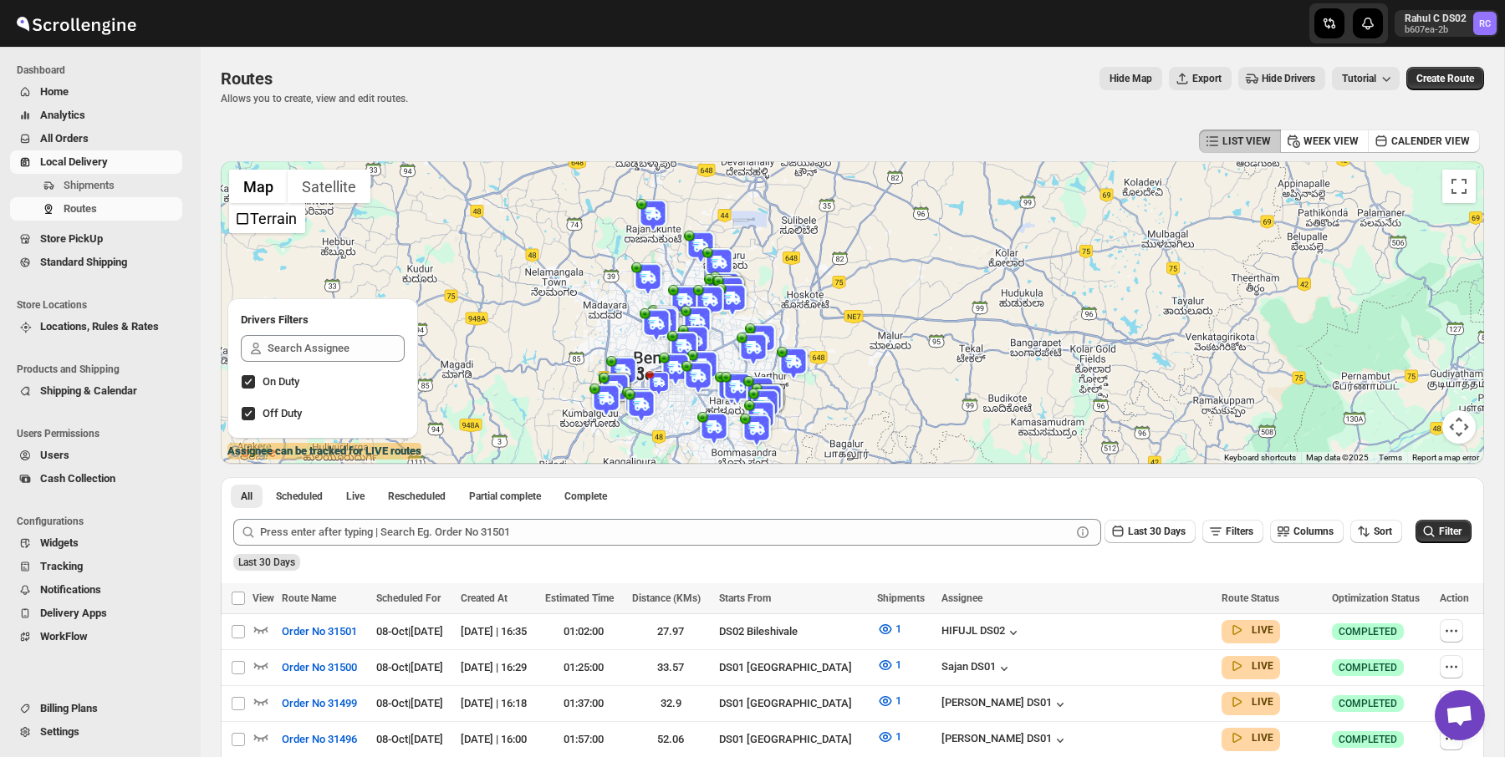
click at [427, 104] on div "Routes Allows you to create, view and edit routes. Hide Map Export Hide Drivers…" at bounding box center [852, 86] width 1263 height 38
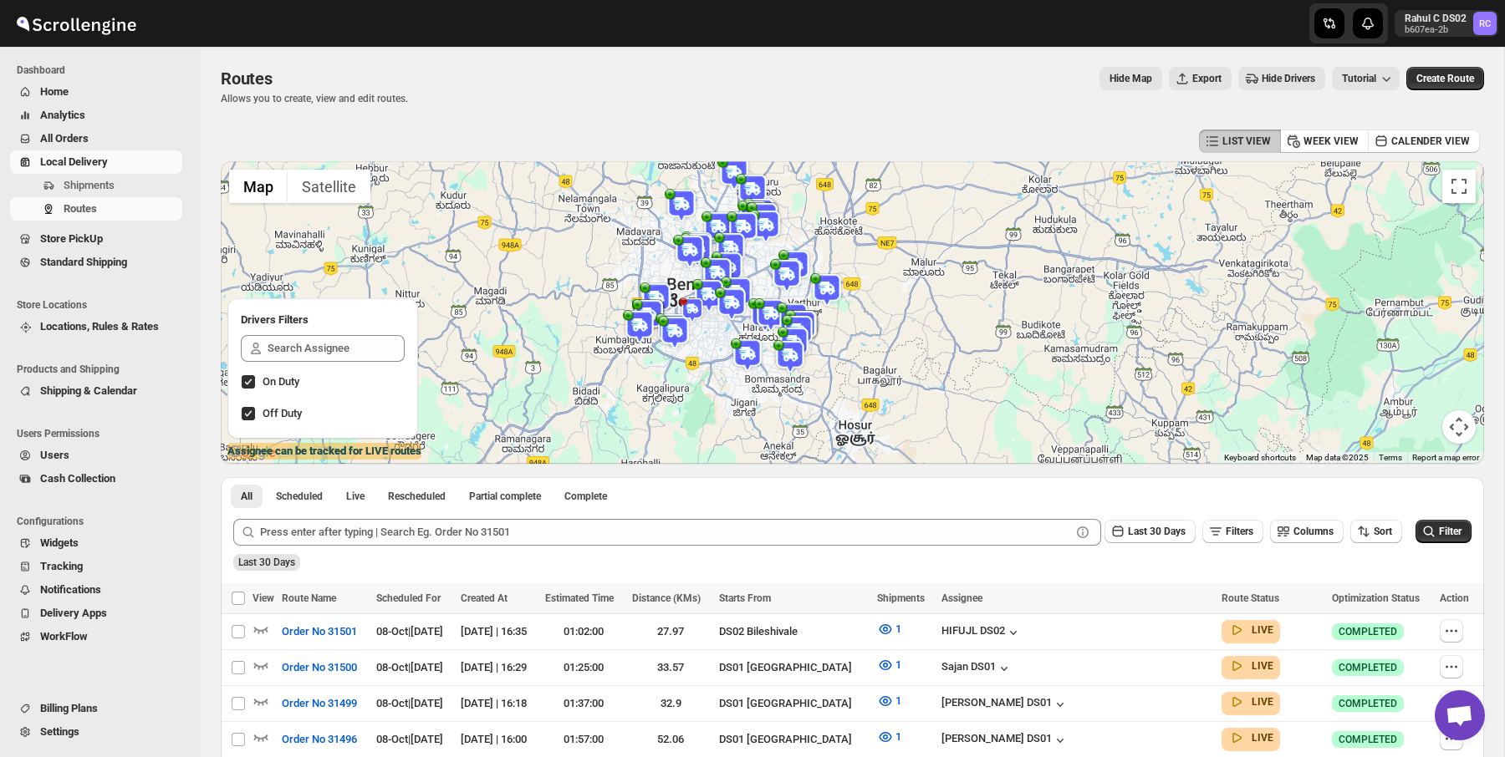
drag, startPoint x: 572, startPoint y: 350, endPoint x: 606, endPoint y: 273, distance: 85.0
click at [606, 274] on div at bounding box center [852, 312] width 1263 height 303
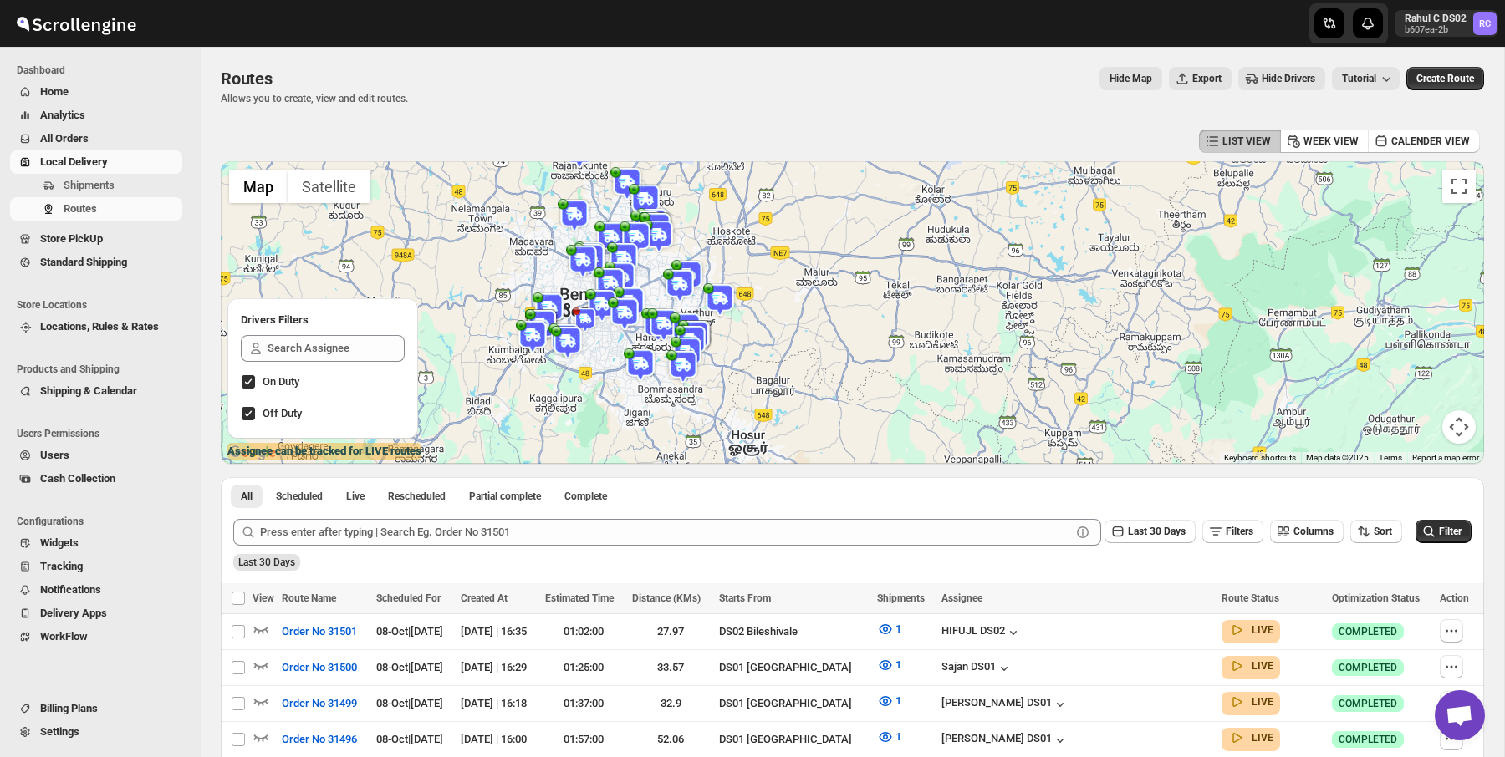
click at [436, 97] on div "Routes Allows you to create, view and edit routes. Hide Map Export Hide Drivers…" at bounding box center [852, 86] width 1263 height 38
click at [436, 99] on div "Routes Allows you to create, view and edit routes. Hide Map Export Hide Drivers…" at bounding box center [852, 86] width 1263 height 38
